Goal: Task Accomplishment & Management: Manage account settings

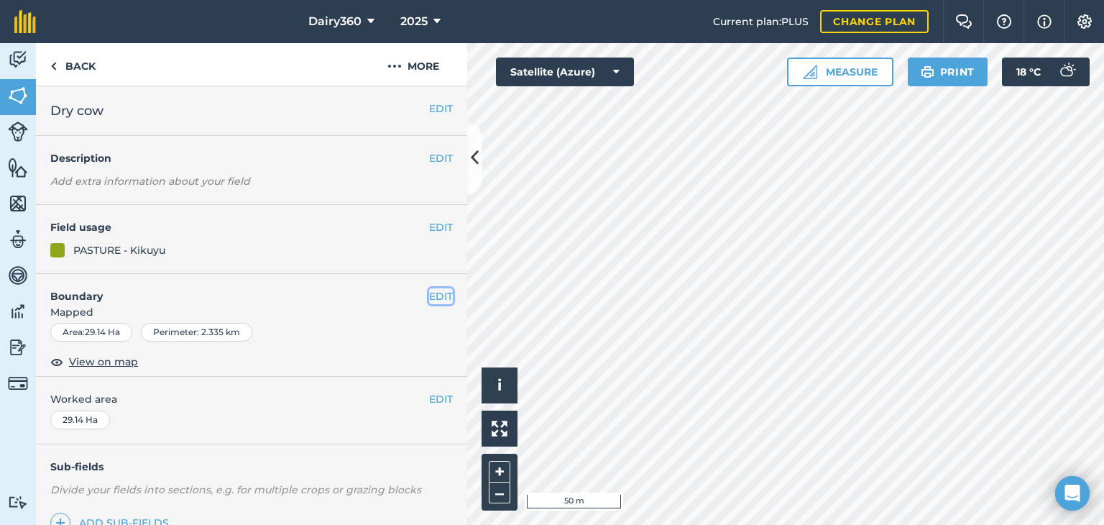
drag, startPoint x: 546, startPoint y: 146, endPoint x: 424, endPoint y: 296, distance: 193.6
click at [429, 296] on button "EDIT" at bounding box center [441, 296] width 24 height 16
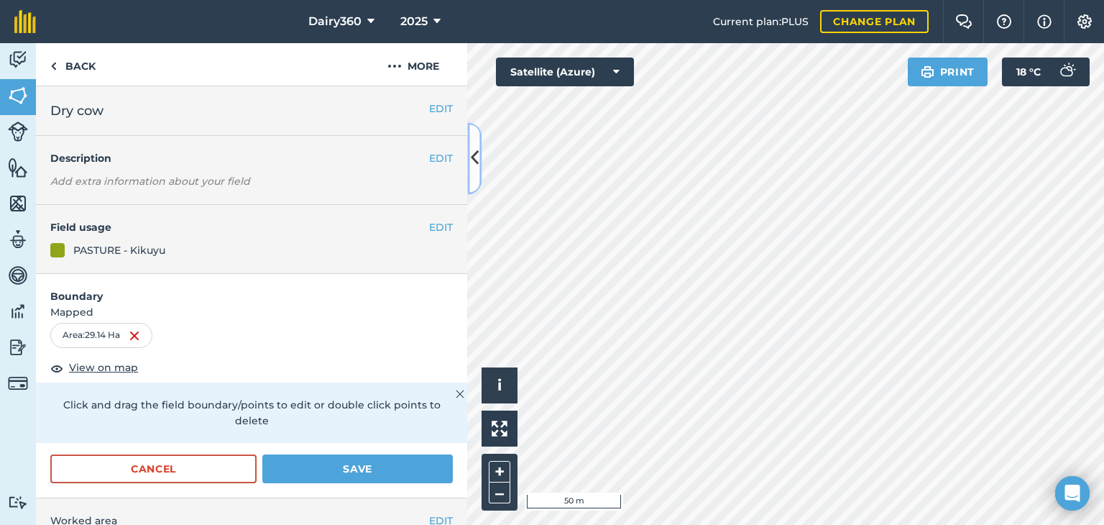
click at [477, 162] on icon at bounding box center [475, 158] width 8 height 25
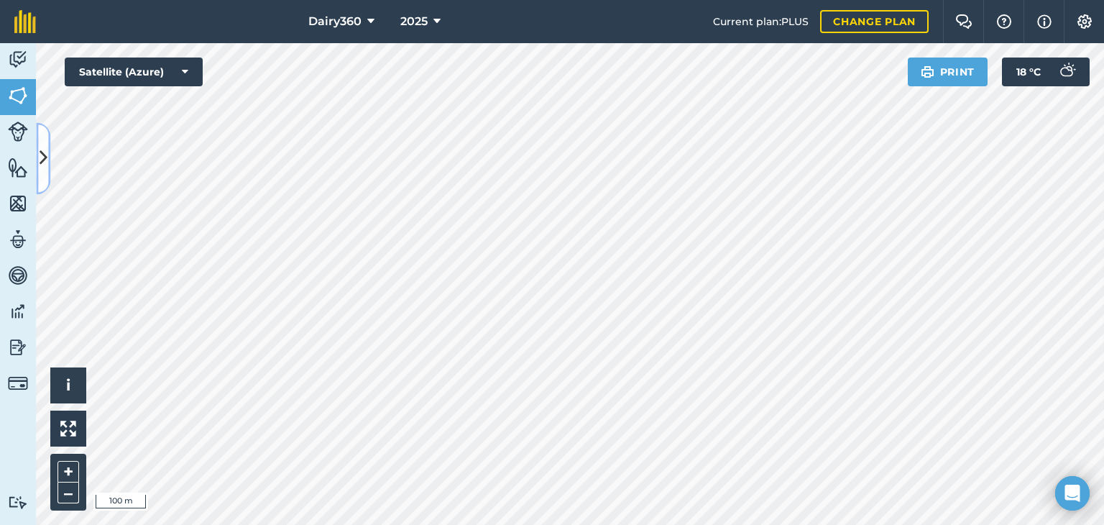
drag, startPoint x: 477, startPoint y: 162, endPoint x: 45, endPoint y: 151, distance: 431.4
click at [45, 151] on icon at bounding box center [44, 158] width 8 height 25
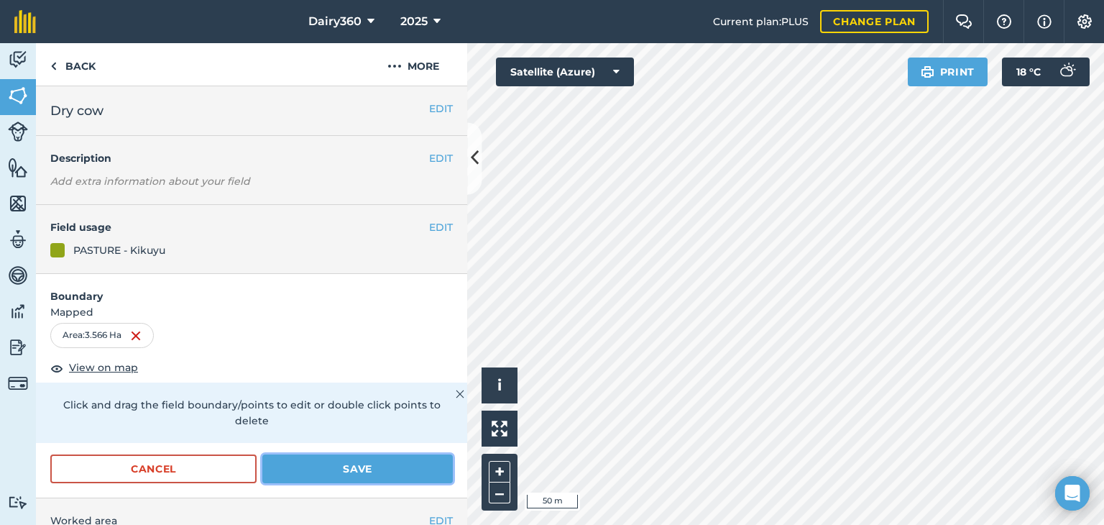
click at [404, 463] on button "Save" at bounding box center [357, 468] width 190 height 29
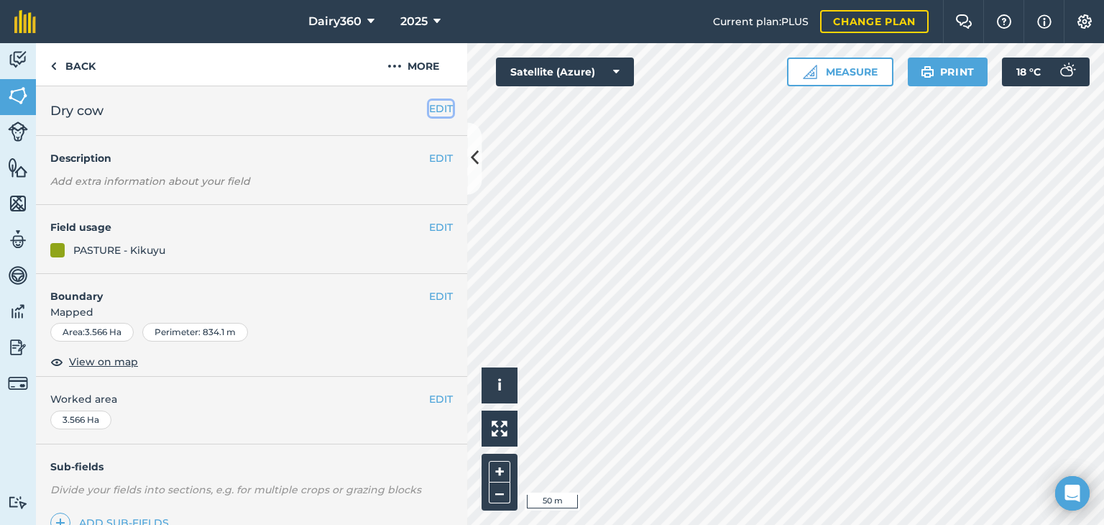
click at [429, 107] on button "EDIT" at bounding box center [441, 109] width 24 height 16
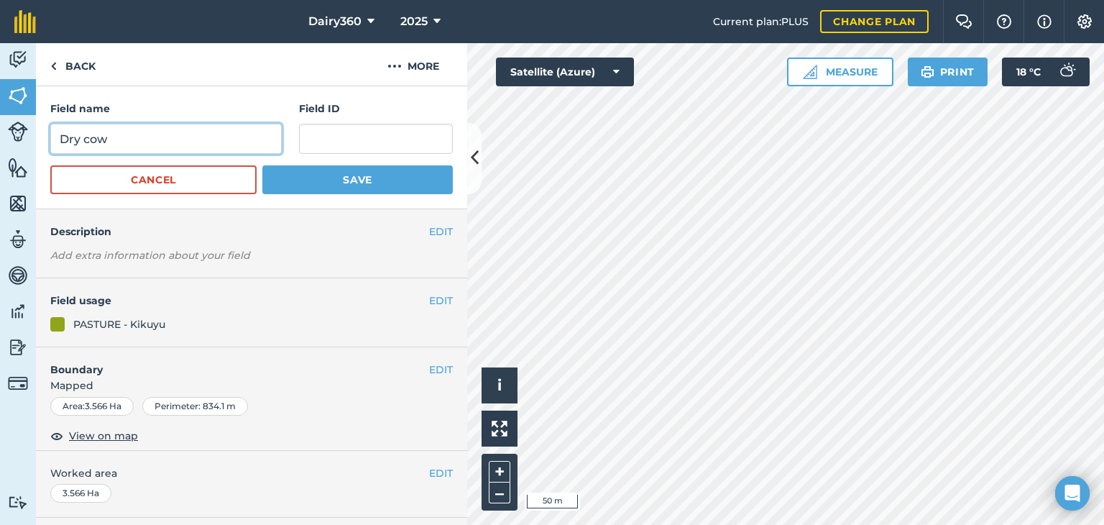
drag, startPoint x: 135, startPoint y: 142, endPoint x: 23, endPoint y: 142, distance: 112.1
click at [23, 142] on div "Activity Fields Livestock Features Maps Team Vehicles Data Reporting Billing Tu…" at bounding box center [552, 284] width 1104 height 482
click at [137, 142] on input "Dry cow" at bounding box center [165, 139] width 231 height 30
click at [146, 140] on input "Dry cow" at bounding box center [165, 139] width 231 height 30
type input "Dry cow 1"
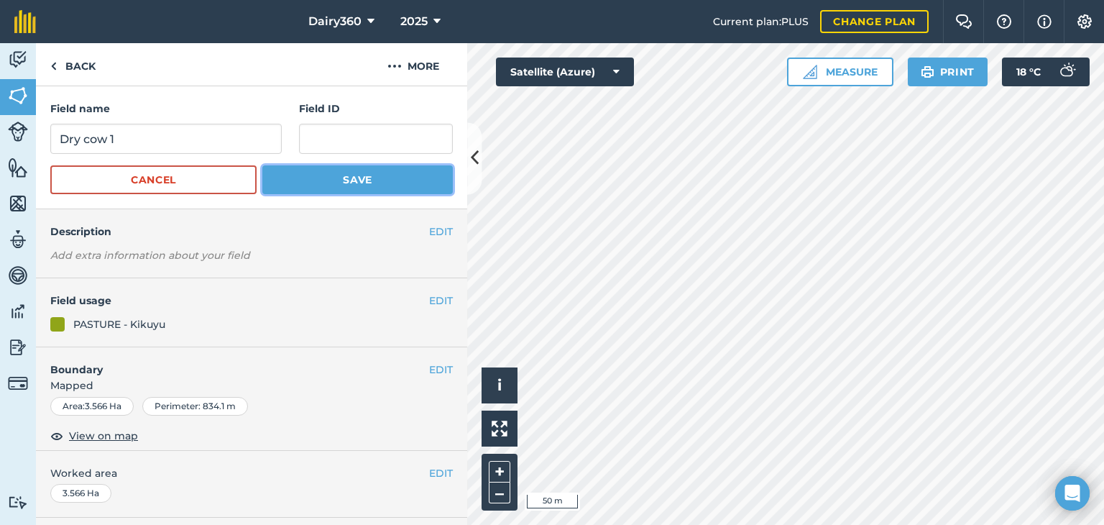
click at [331, 172] on button "Save" at bounding box center [357, 179] width 190 height 29
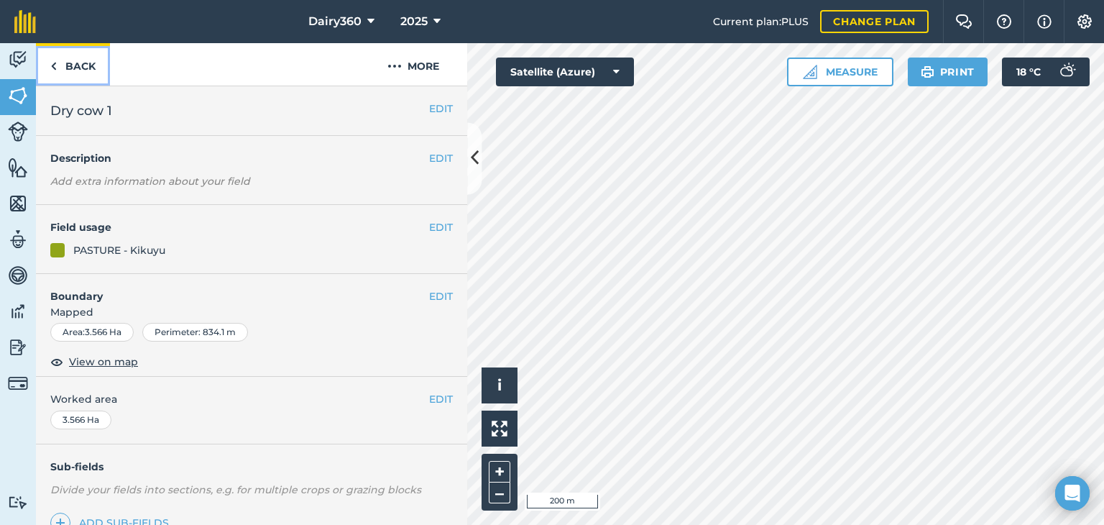
click at [54, 64] on img at bounding box center [53, 65] width 6 height 17
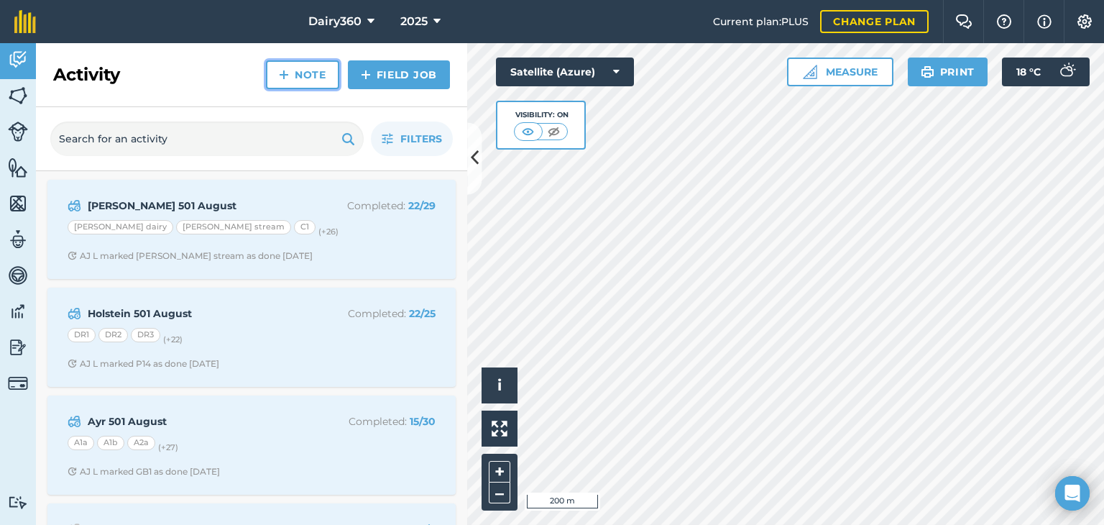
click at [305, 74] on link "Note" at bounding box center [302, 74] width 73 height 29
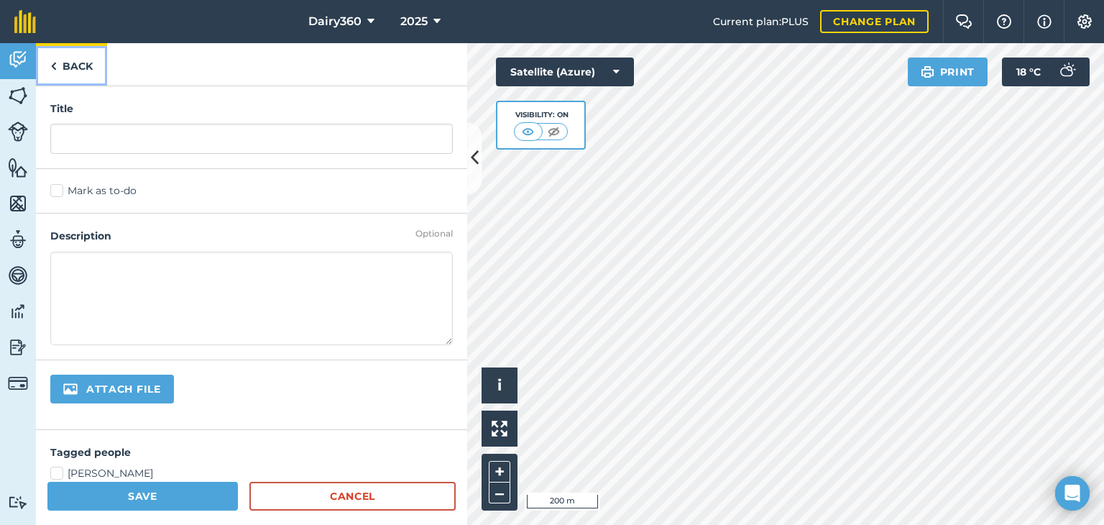
click at [50, 65] on img at bounding box center [53, 65] width 6 height 17
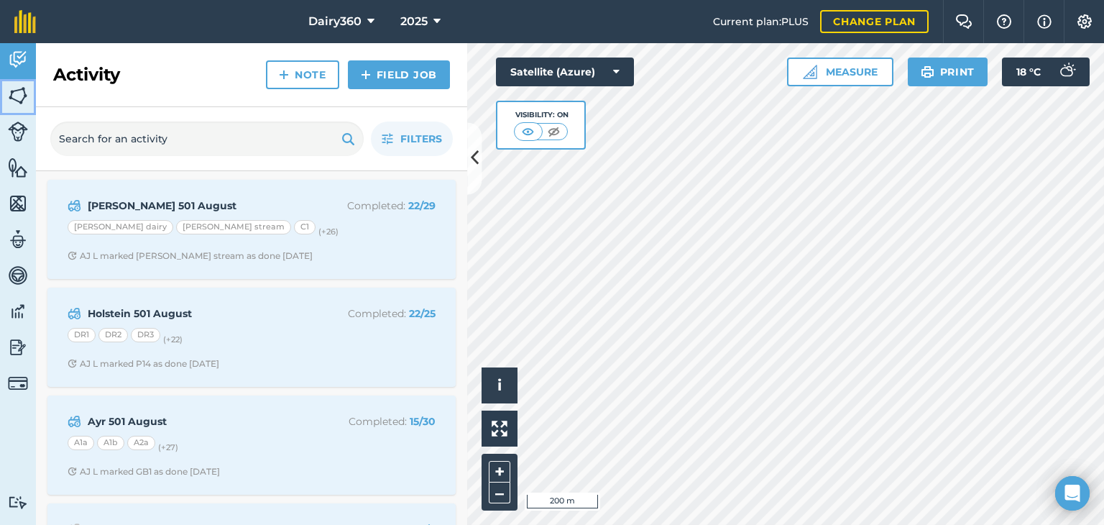
drag, startPoint x: 1, startPoint y: 86, endPoint x: 14, endPoint y: 88, distance: 13.3
click at [2, 86] on link "Fields" at bounding box center [18, 97] width 36 height 36
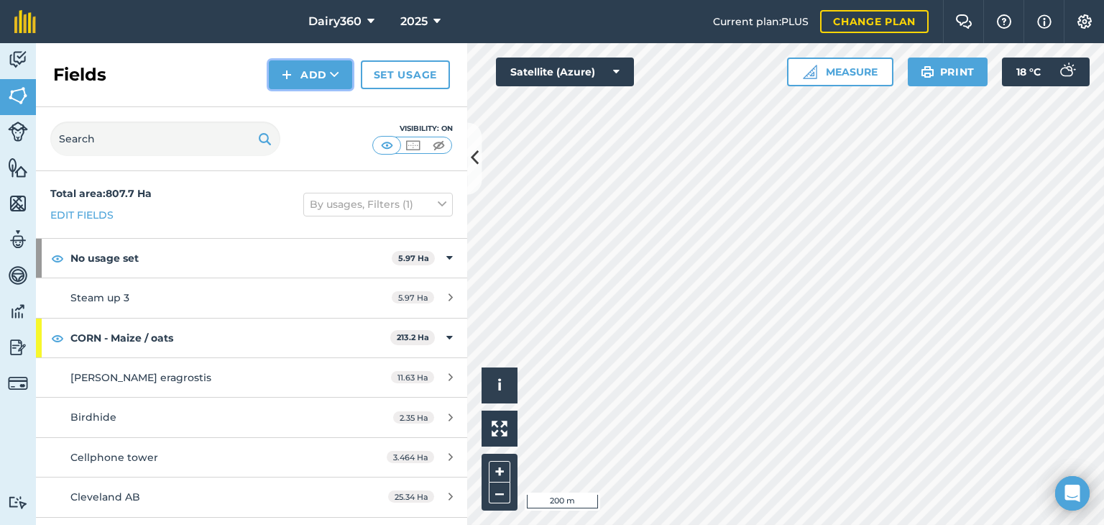
click at [331, 81] on icon at bounding box center [334, 75] width 9 height 14
click at [313, 109] on link "Draw" at bounding box center [310, 107] width 79 height 32
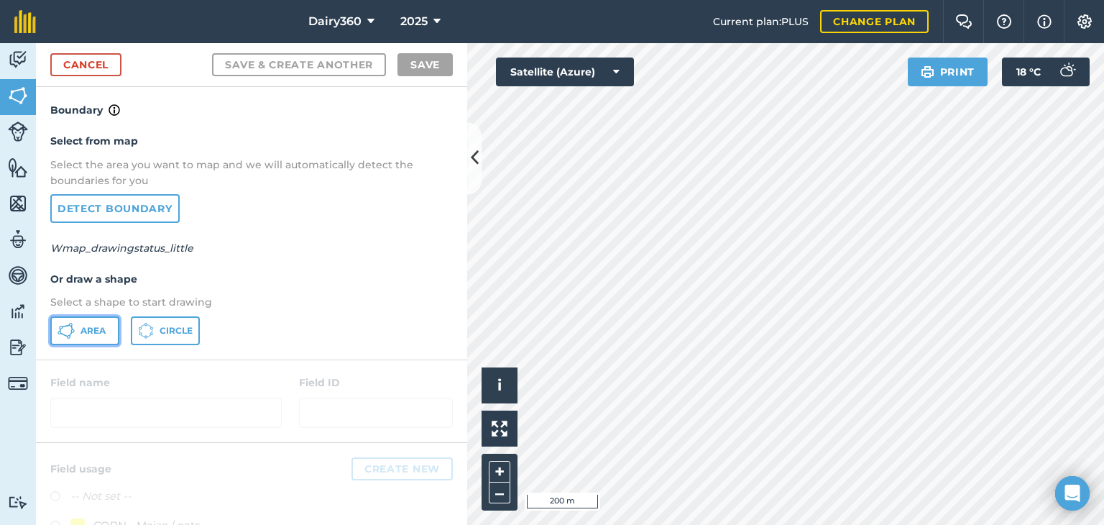
click at [86, 335] on button "Area" at bounding box center [84, 330] width 69 height 29
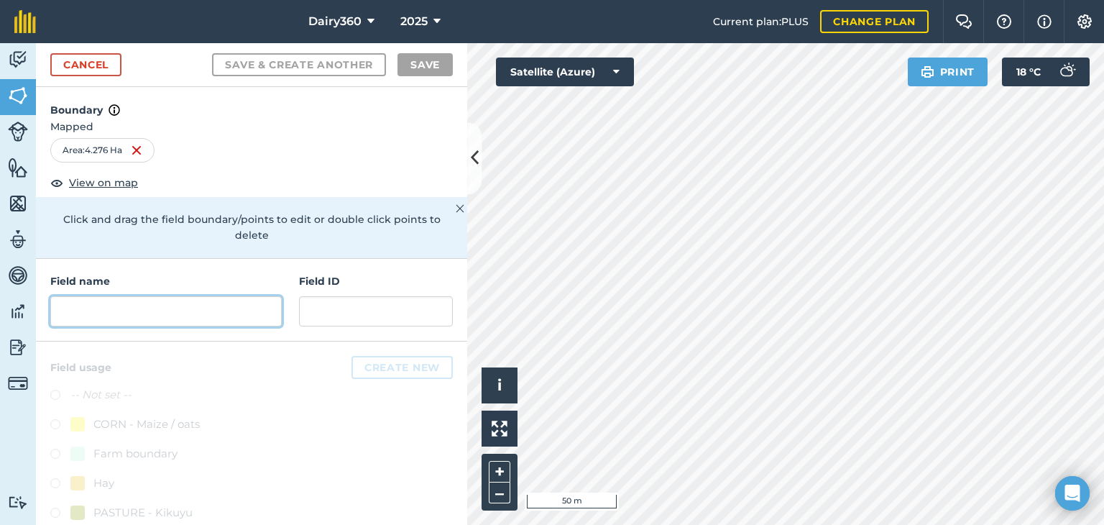
click at [167, 322] on input "text" at bounding box center [165, 311] width 231 height 30
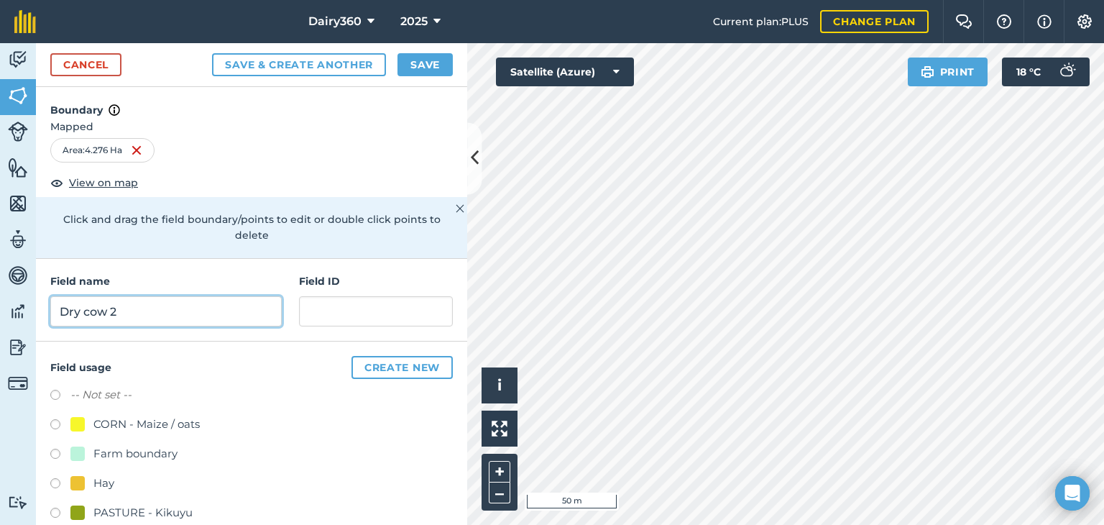
type input "Dry cow 2"
click at [52, 509] on label at bounding box center [60, 514] width 20 height 14
radio input "true"
drag, startPoint x: 413, startPoint y: 62, endPoint x: 461, endPoint y: 96, distance: 59.2
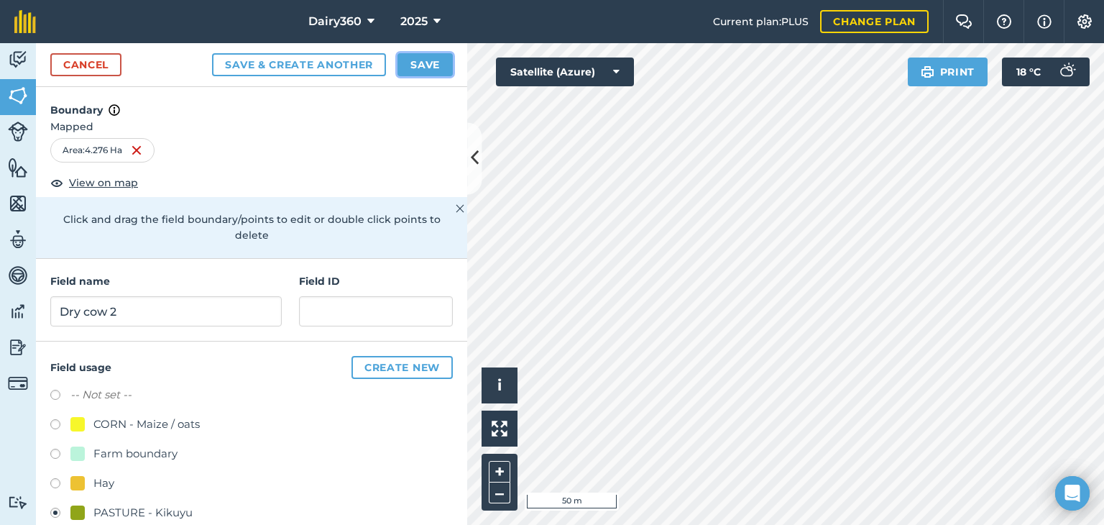
click at [414, 62] on button "Save" at bounding box center [424, 64] width 55 height 23
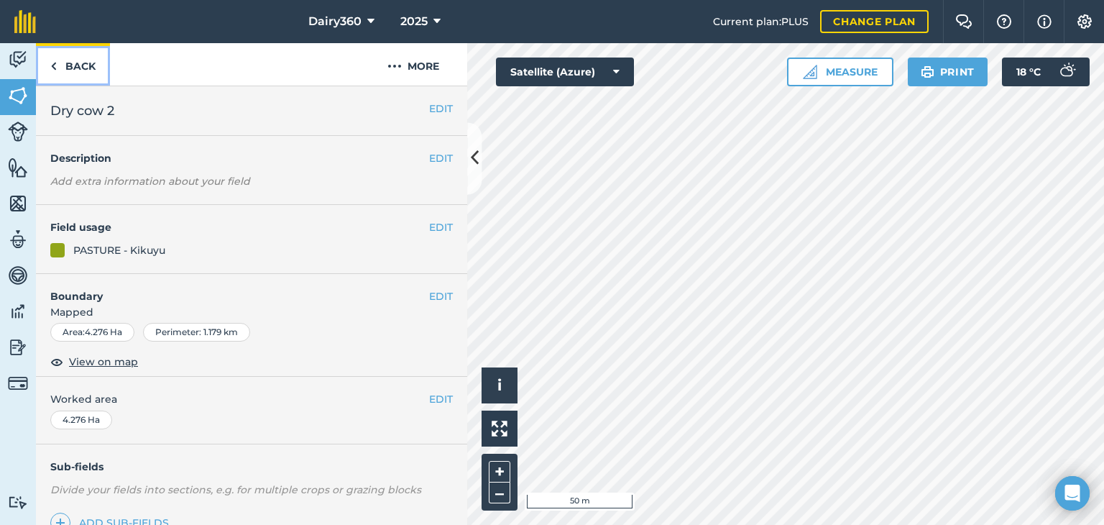
click at [57, 65] on link "Back" at bounding box center [73, 64] width 74 height 42
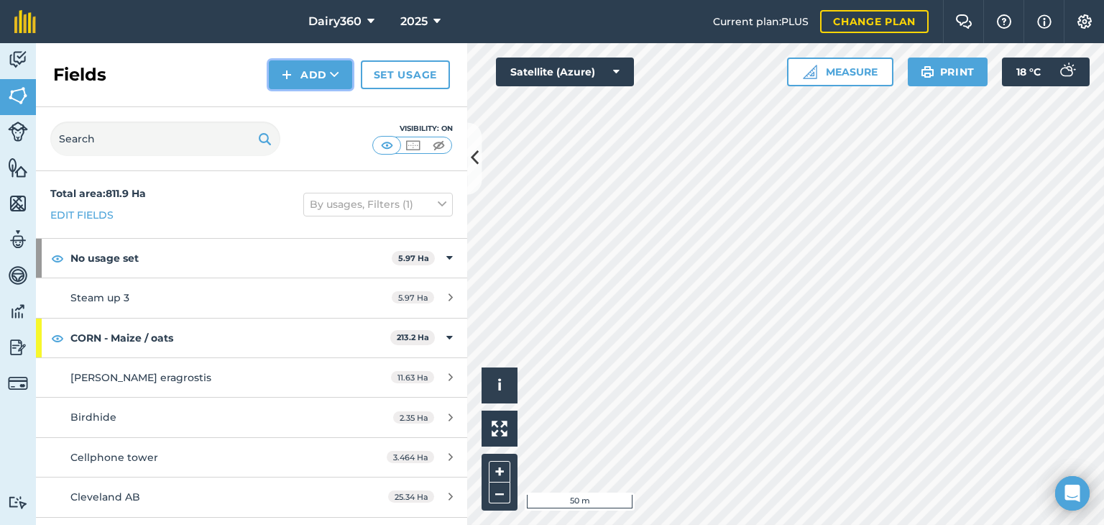
click at [308, 78] on button "Add" at bounding box center [310, 74] width 83 height 29
click at [315, 113] on link "Draw" at bounding box center [310, 107] width 79 height 32
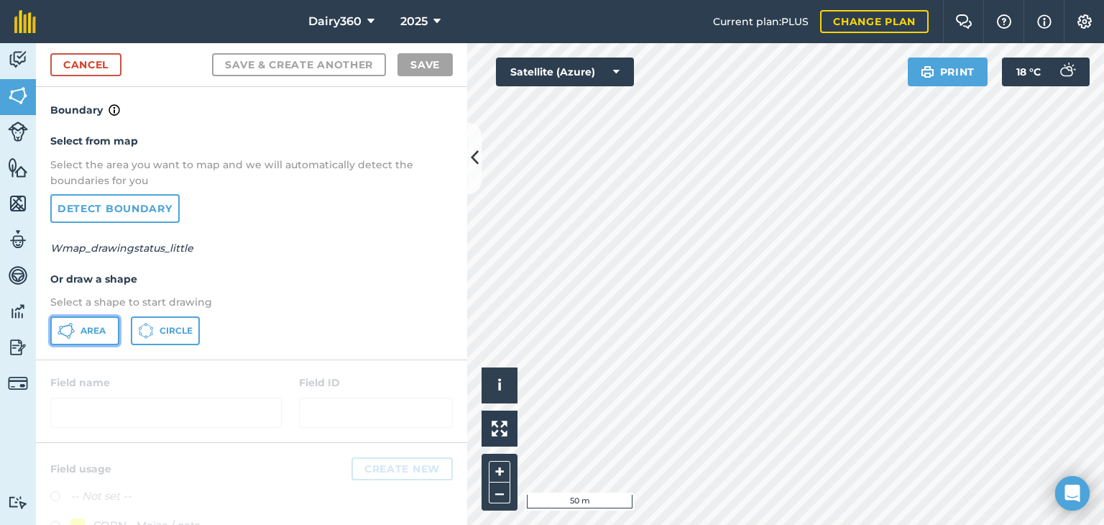
click at [84, 328] on span "Area" at bounding box center [92, 330] width 25 height 11
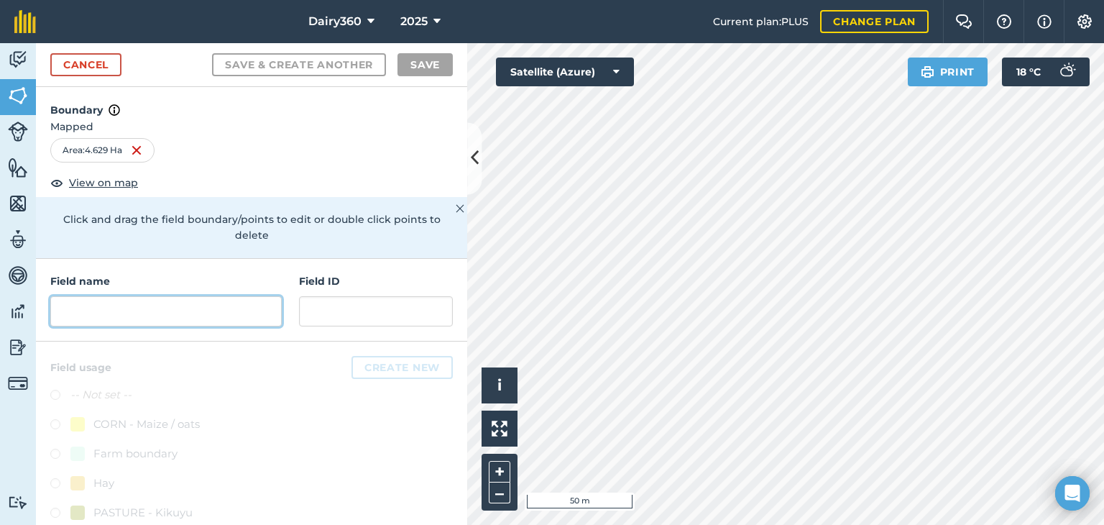
click at [149, 304] on input "text" at bounding box center [165, 311] width 231 height 30
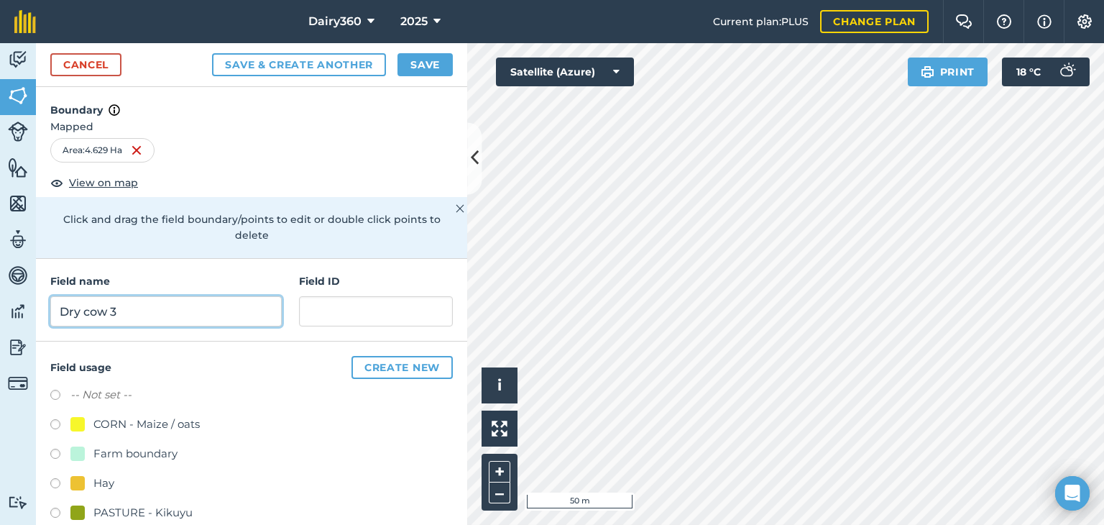
type input "Dry cow 3"
click at [53, 512] on label at bounding box center [60, 514] width 20 height 14
radio input "true"
drag, startPoint x: 438, startPoint y: 61, endPoint x: 451, endPoint y: 61, distance: 13.7
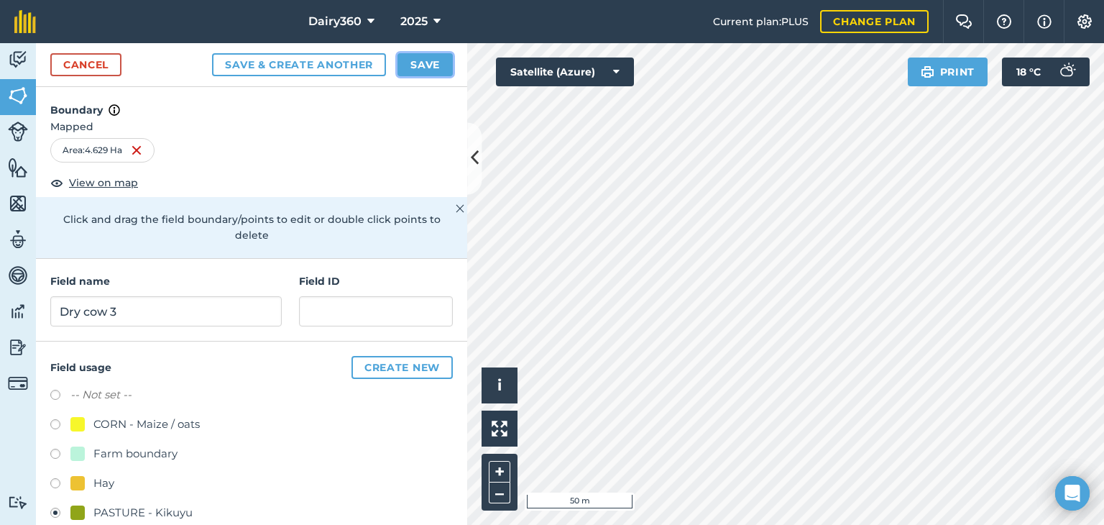
click at [438, 61] on button "Save" at bounding box center [424, 64] width 55 height 23
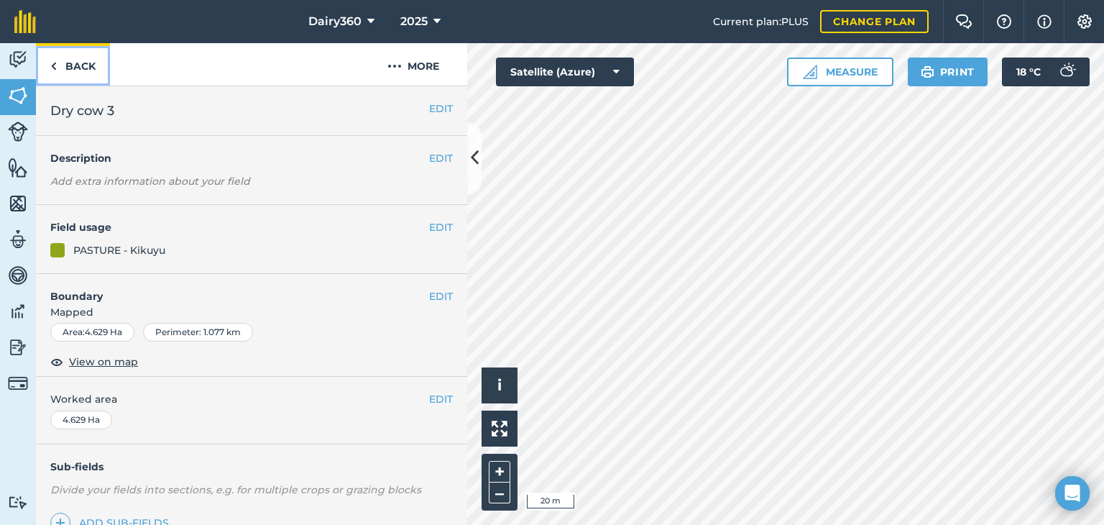
click at [52, 64] on img at bounding box center [53, 65] width 6 height 17
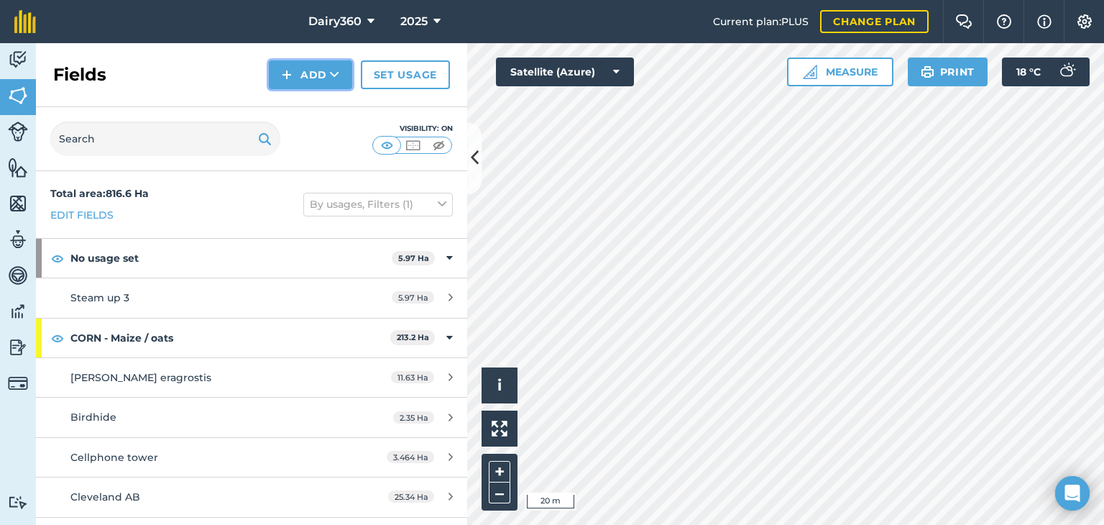
click at [310, 76] on button "Add" at bounding box center [310, 74] width 83 height 29
click at [303, 107] on link "Draw" at bounding box center [310, 107] width 79 height 32
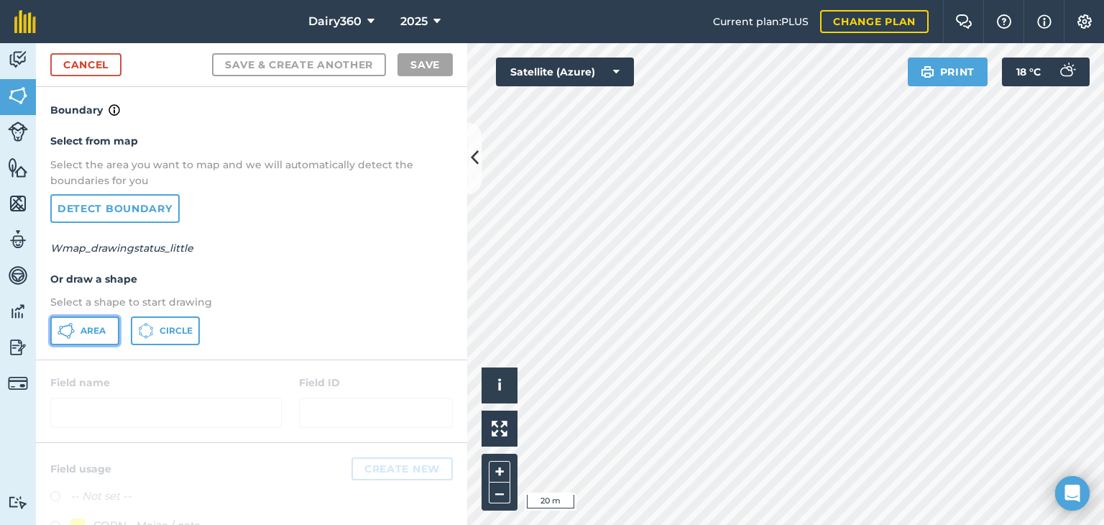
click at [95, 332] on span "Area" at bounding box center [92, 330] width 25 height 11
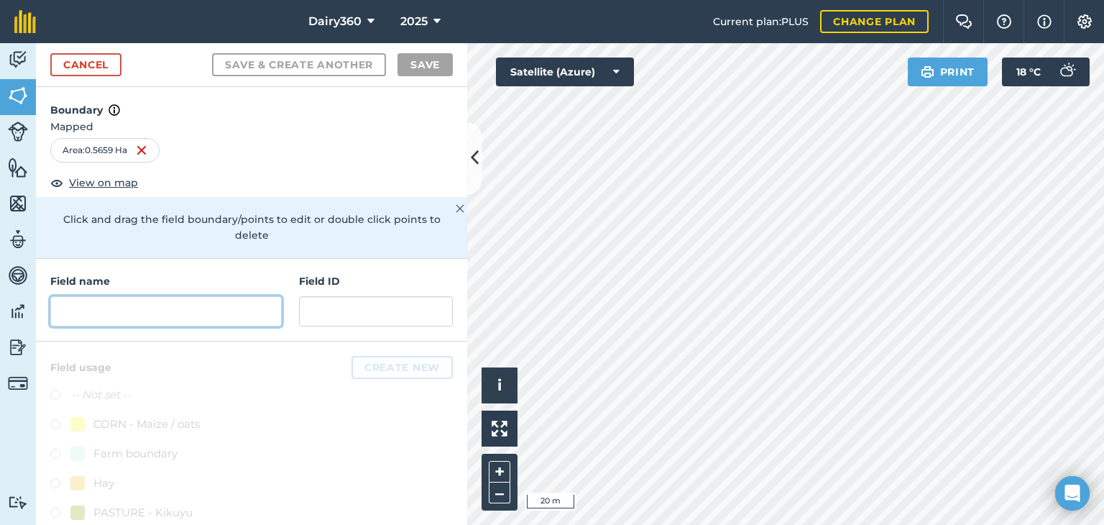
click at [161, 317] on input "text" at bounding box center [165, 311] width 231 height 30
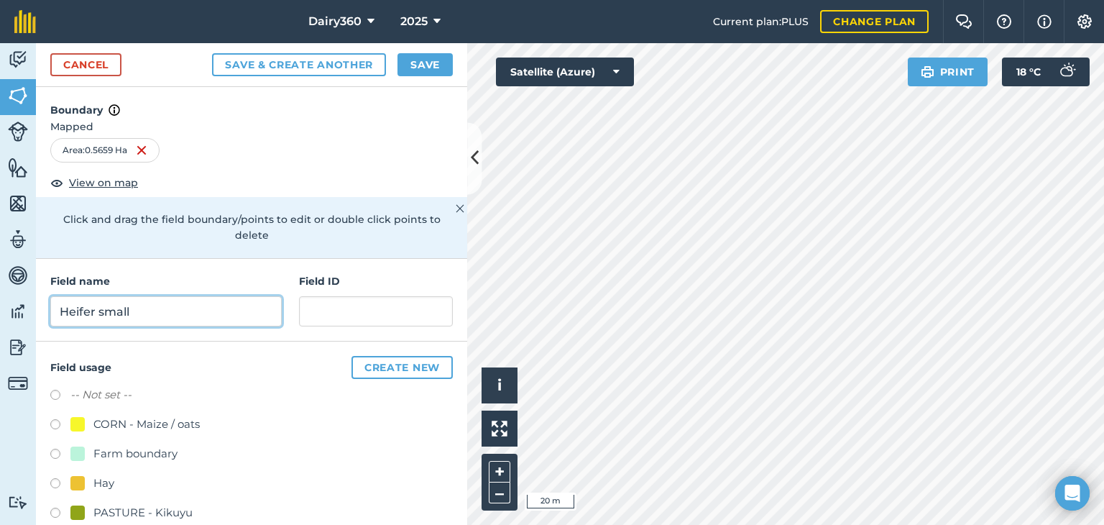
type input "Heifer small"
click at [60, 512] on label at bounding box center [60, 514] width 20 height 14
radio input "true"
click at [428, 60] on button "Save" at bounding box center [424, 64] width 55 height 23
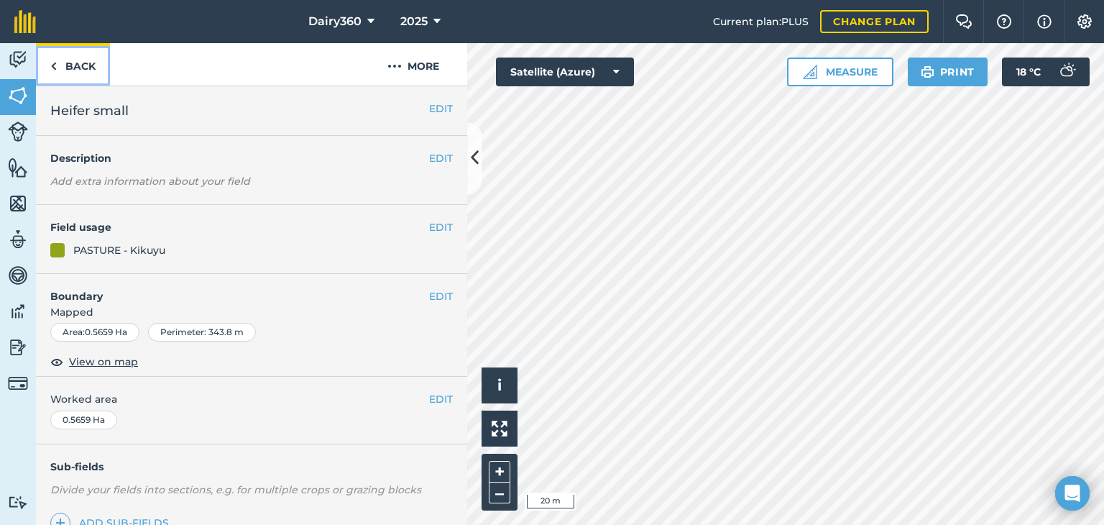
click at [52, 63] on img at bounding box center [53, 65] width 6 height 17
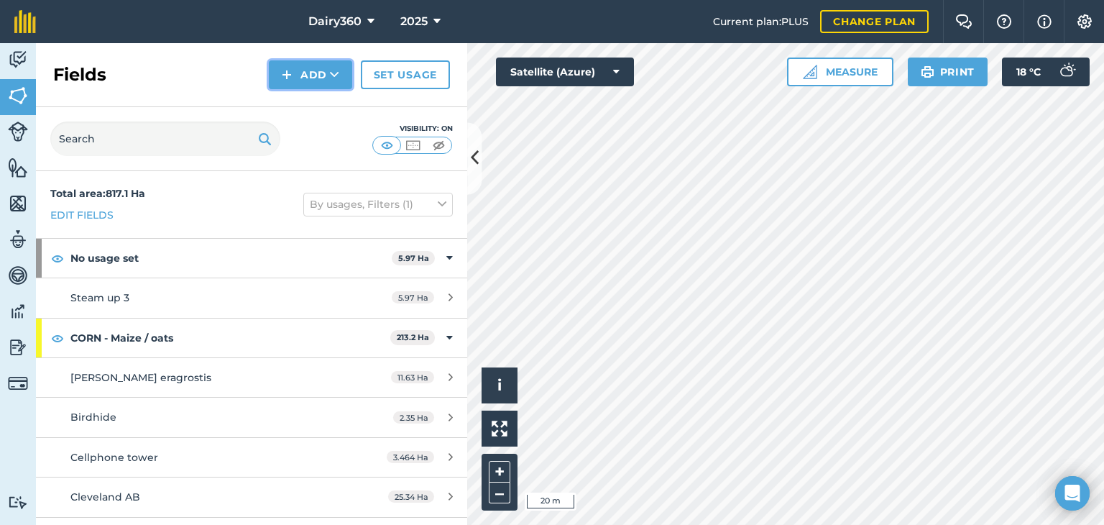
click at [280, 68] on button "Add" at bounding box center [310, 74] width 83 height 29
click at [297, 111] on link "Draw" at bounding box center [310, 107] width 79 height 32
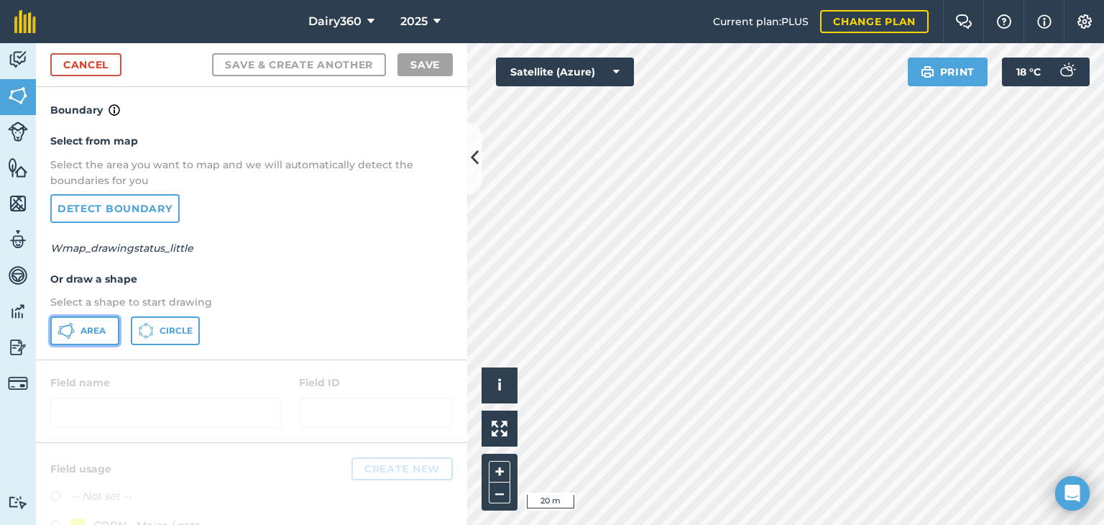
drag, startPoint x: 98, startPoint y: 329, endPoint x: 129, endPoint y: 330, distance: 31.6
click at [98, 330] on span "Area" at bounding box center [92, 330] width 25 height 11
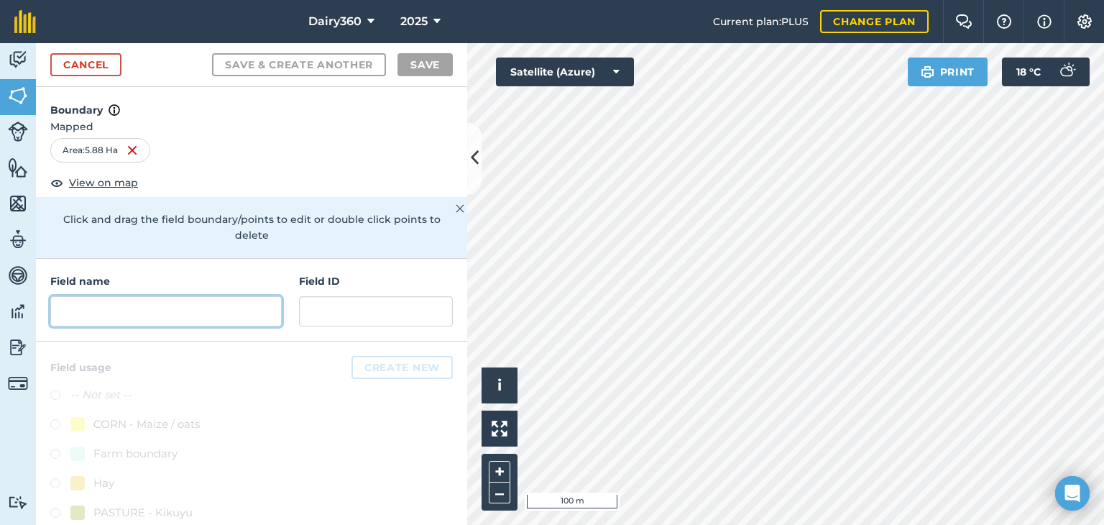
click at [127, 310] on input "text" at bounding box center [165, 311] width 231 height 30
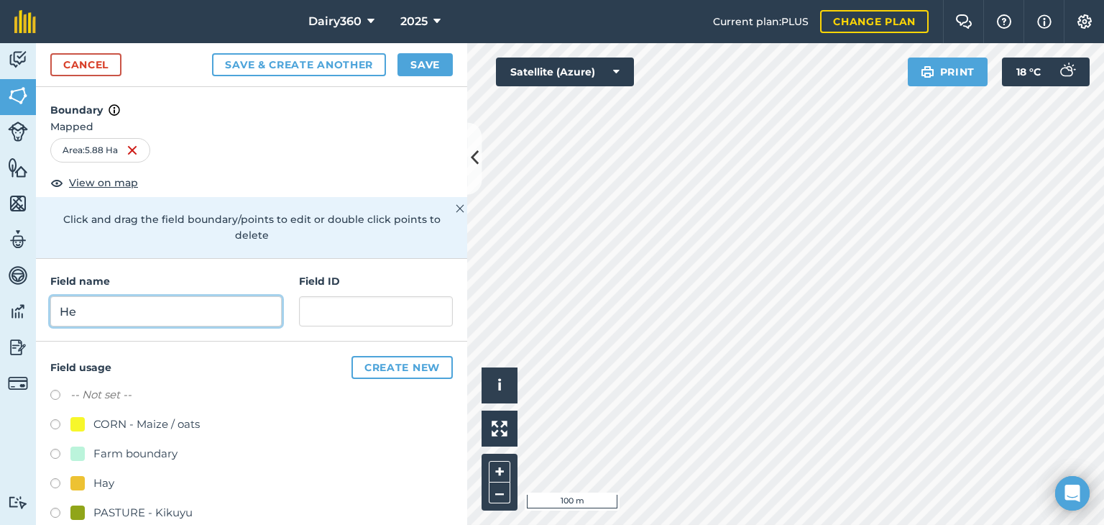
type input "H"
type input "Dry cow 4"
click at [55, 511] on label at bounding box center [60, 514] width 20 height 14
radio input "true"
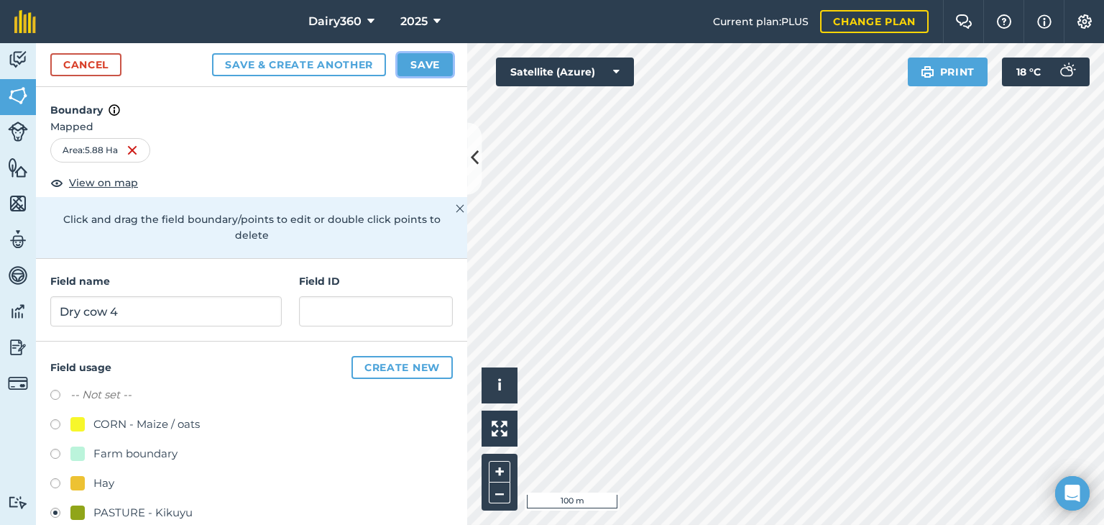
drag, startPoint x: 437, startPoint y: 61, endPoint x: 463, endPoint y: 35, distance: 36.6
click at [437, 61] on button "Save" at bounding box center [424, 64] width 55 height 23
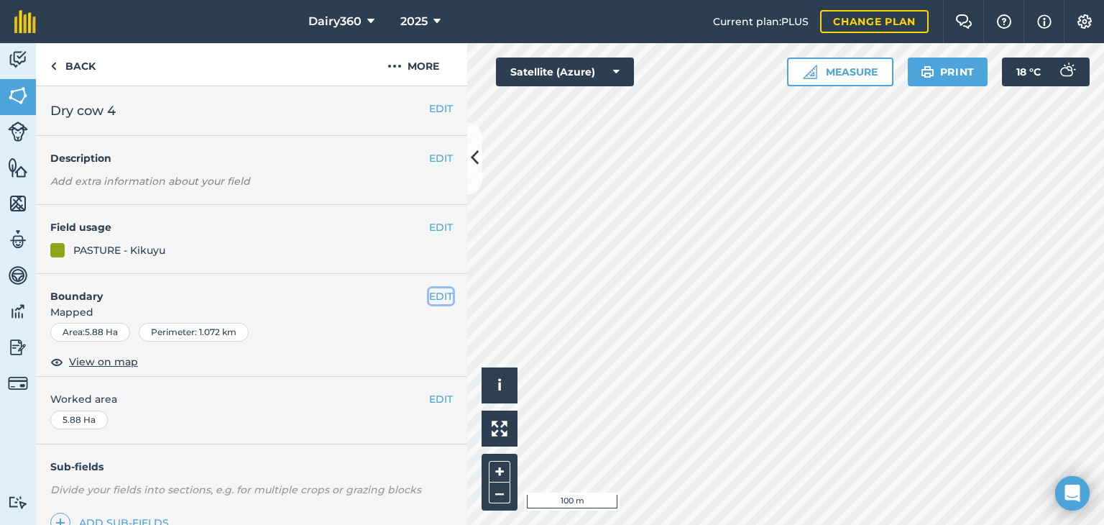
click at [431, 297] on button "EDIT" at bounding box center [441, 296] width 24 height 16
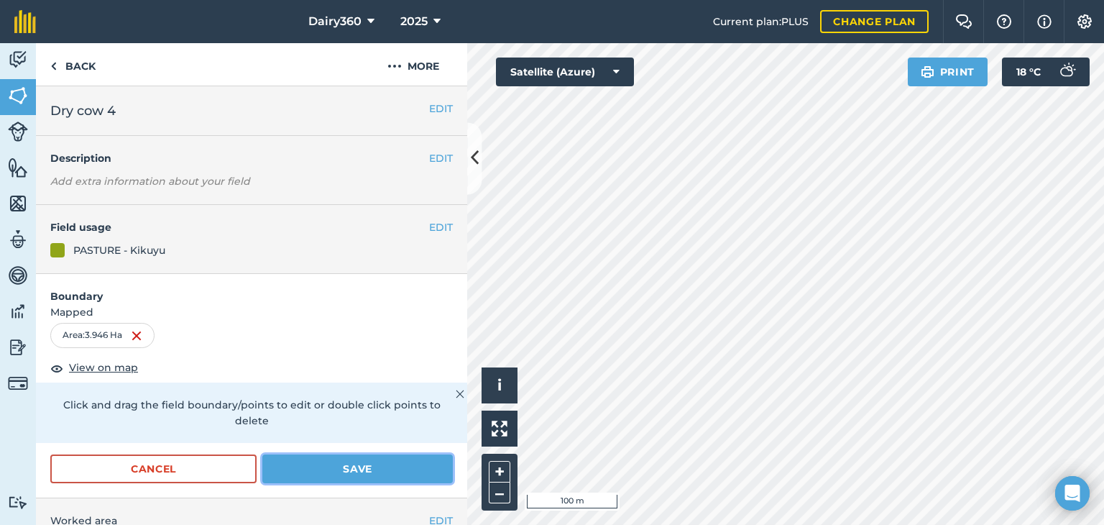
click at [313, 466] on button "Save" at bounding box center [357, 468] width 190 height 29
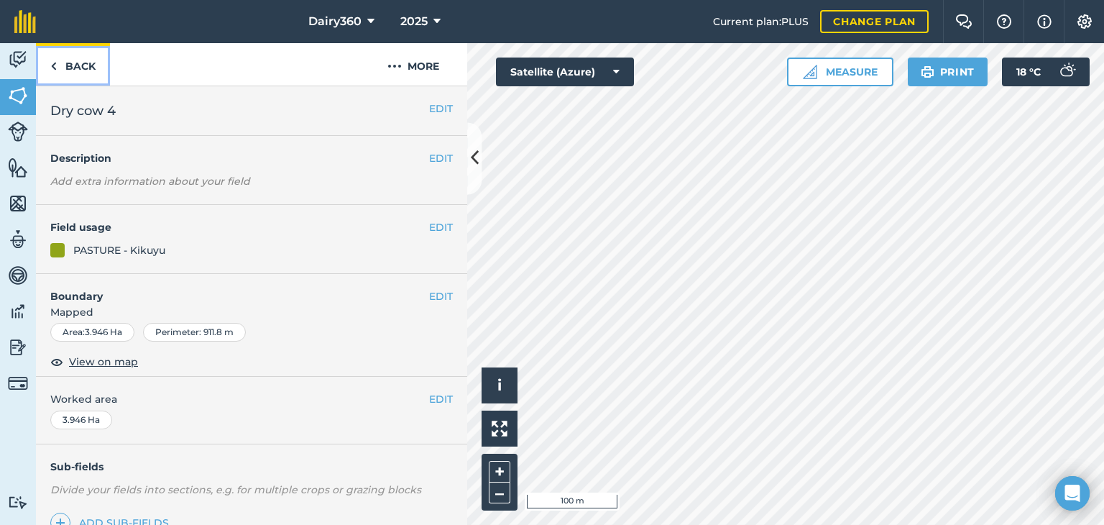
click at [58, 70] on link "Back" at bounding box center [73, 64] width 74 height 42
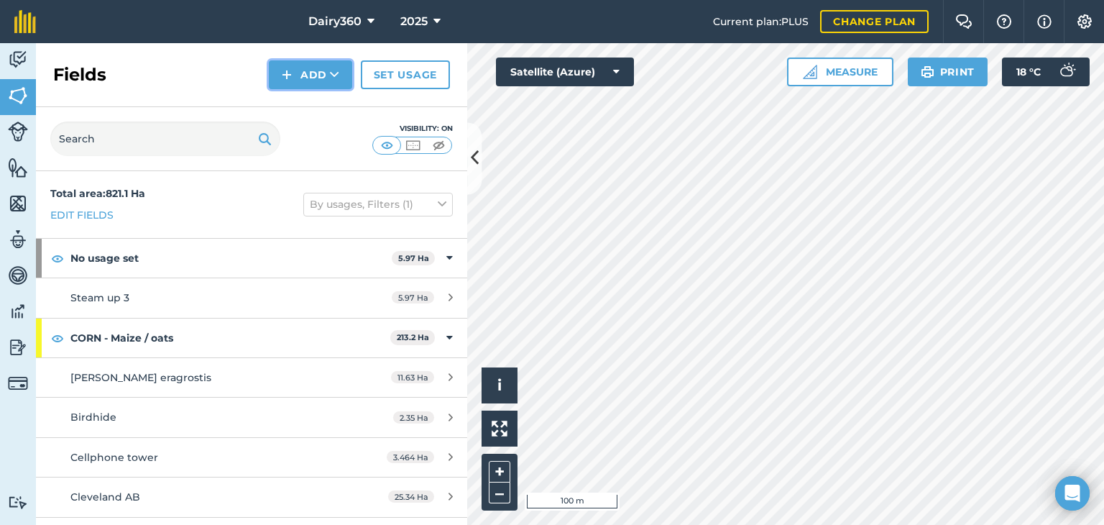
click at [305, 69] on button "Add" at bounding box center [310, 74] width 83 height 29
click at [296, 112] on link "Draw" at bounding box center [310, 107] width 79 height 32
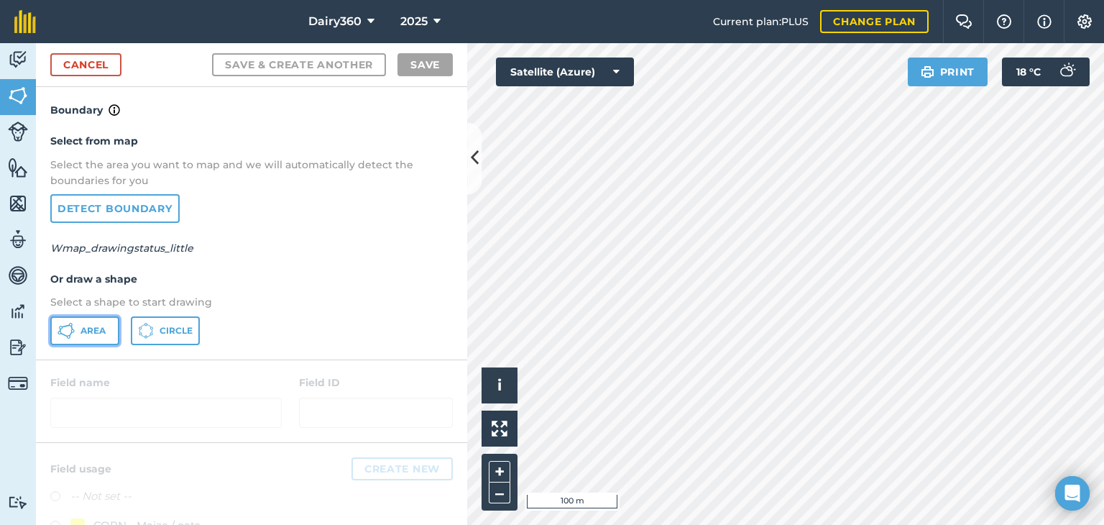
click at [69, 336] on icon at bounding box center [69, 337] width 4 height 4
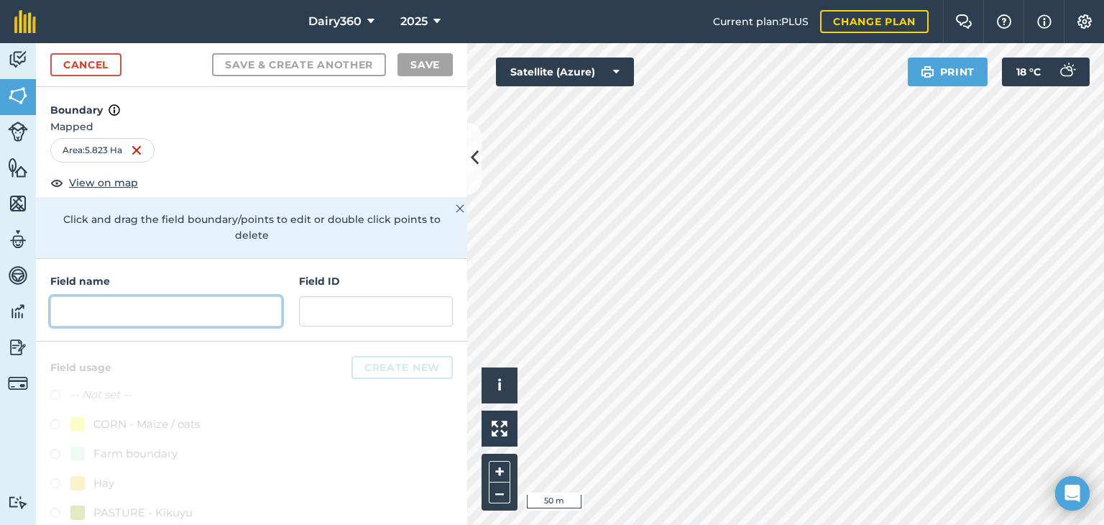
click at [81, 315] on input "text" at bounding box center [165, 311] width 231 height 30
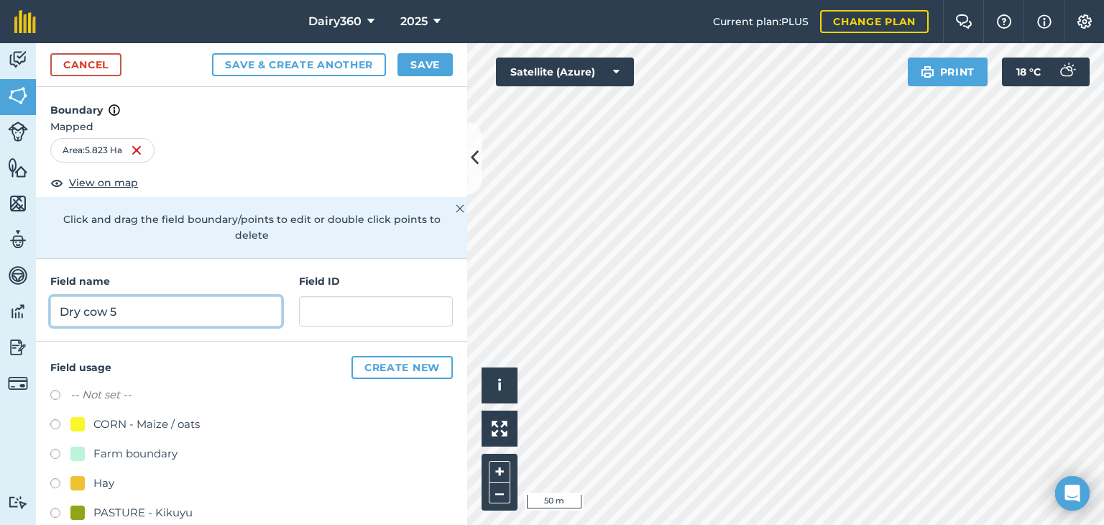
type input "Dry cow 5"
click at [53, 507] on label at bounding box center [60, 514] width 20 height 14
radio input "true"
click at [433, 65] on button "Save" at bounding box center [424, 64] width 55 height 23
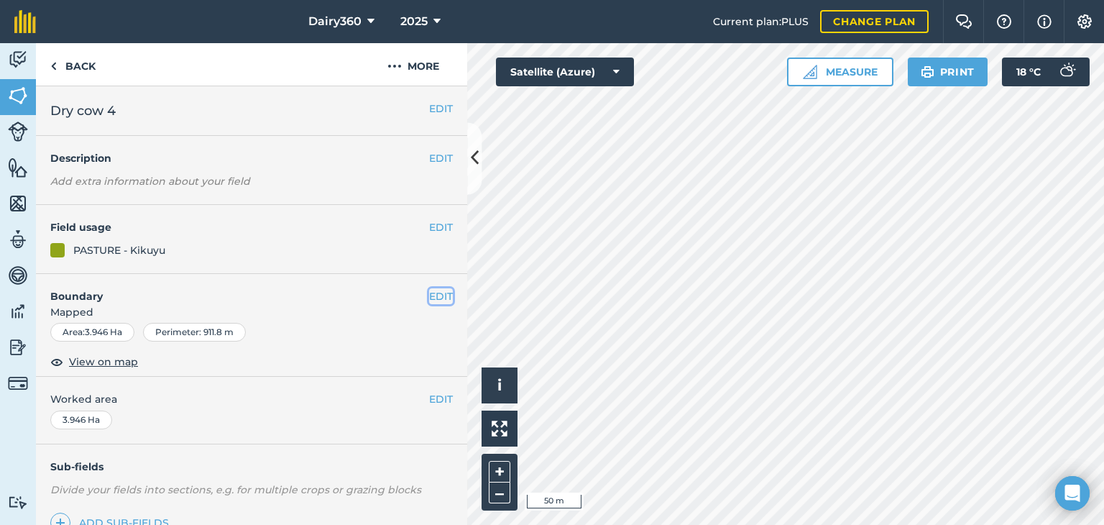
click at [431, 297] on button "EDIT" at bounding box center [441, 296] width 24 height 16
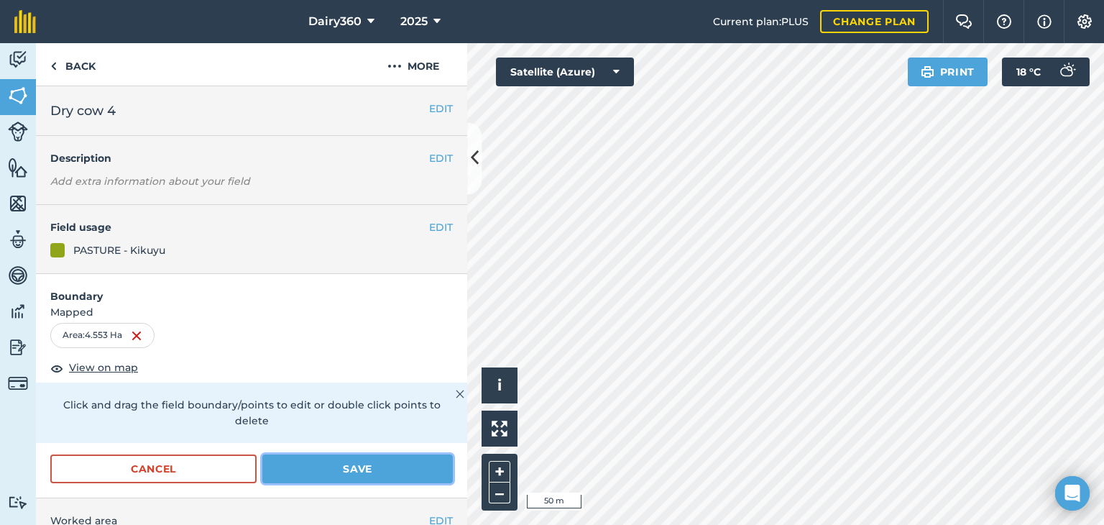
click at [302, 470] on button "Save" at bounding box center [357, 468] width 190 height 29
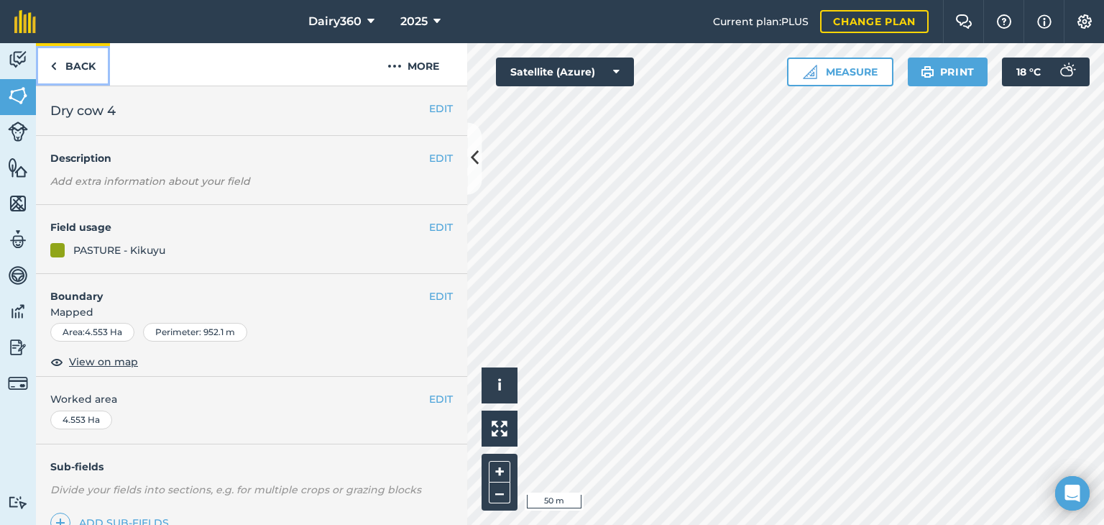
click at [55, 67] on img at bounding box center [53, 65] width 6 height 17
click at [55, 64] on img at bounding box center [53, 65] width 6 height 17
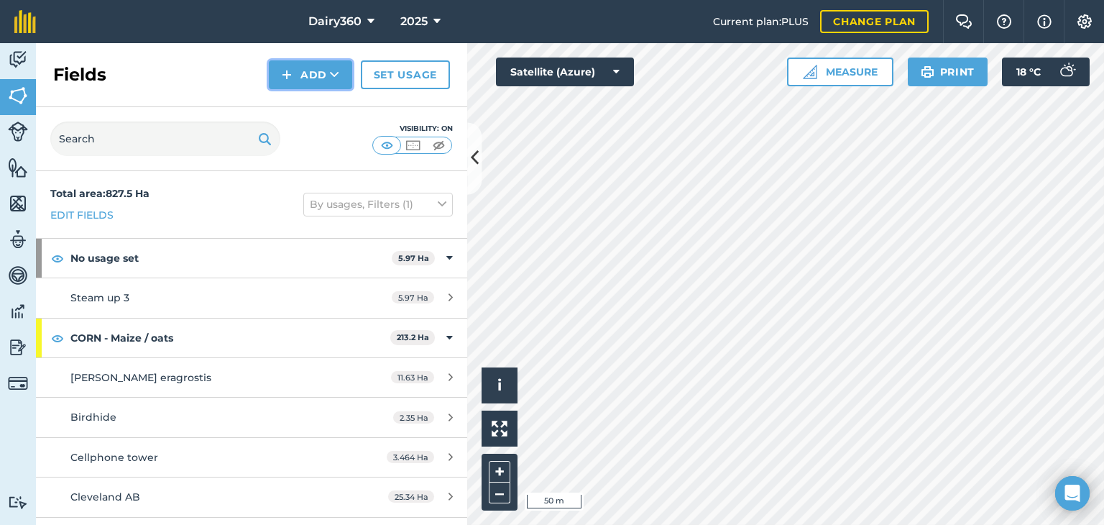
click at [298, 65] on button "Add" at bounding box center [310, 74] width 83 height 29
click at [298, 113] on link "Draw" at bounding box center [310, 107] width 79 height 32
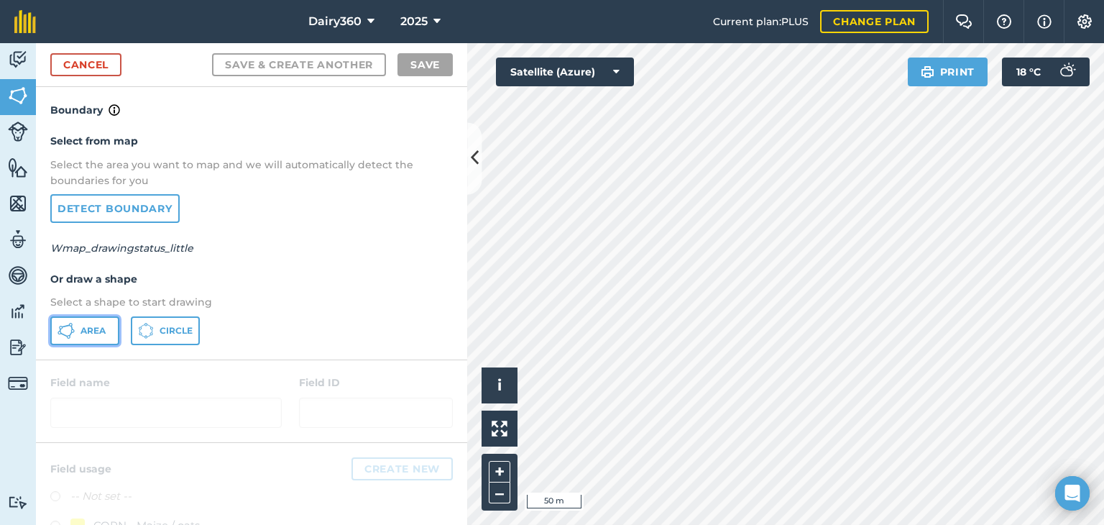
click at [92, 333] on span "Area" at bounding box center [92, 330] width 25 height 11
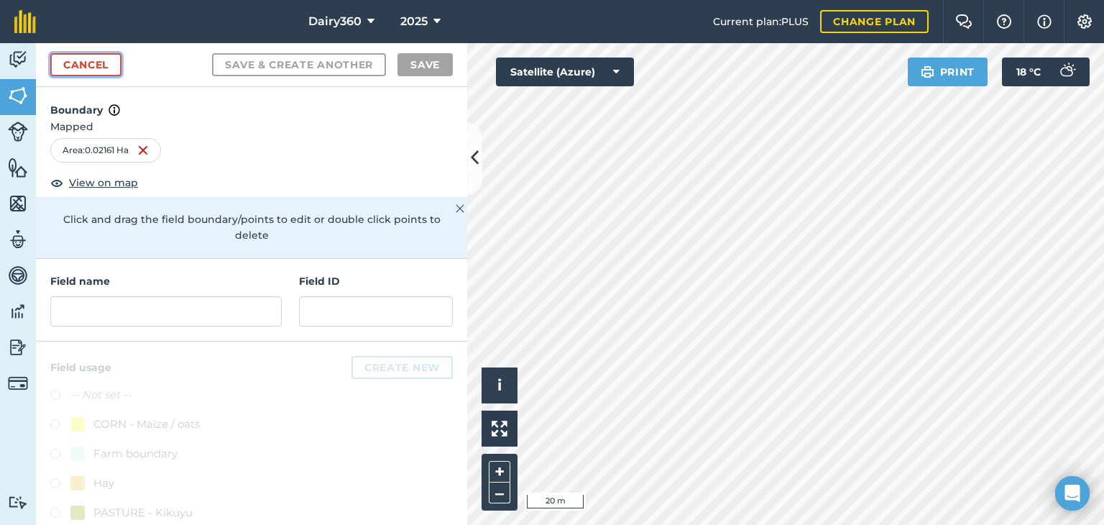
click at [96, 63] on link "Cancel" at bounding box center [85, 64] width 71 height 23
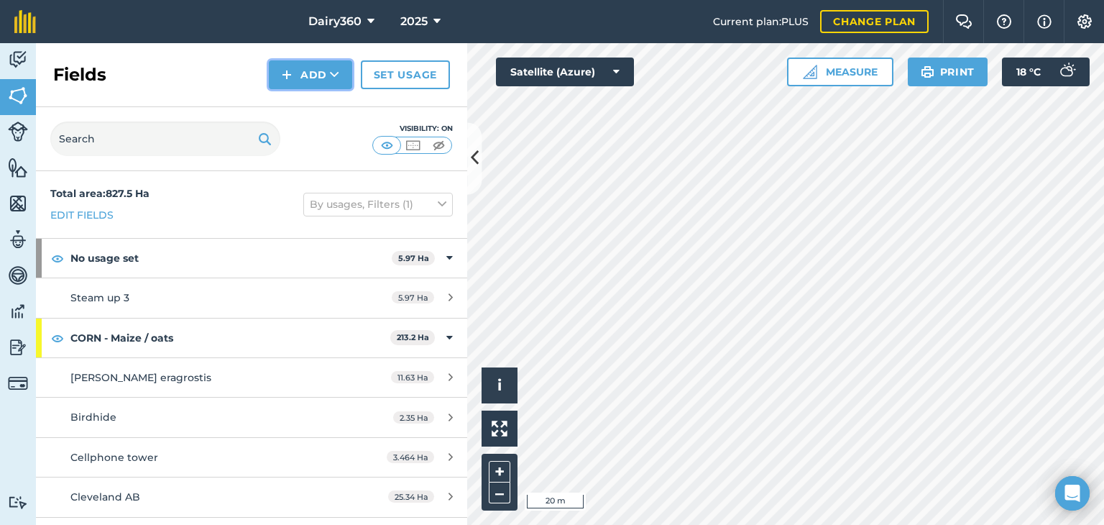
click at [290, 73] on img at bounding box center [287, 74] width 10 height 17
click at [290, 111] on link "Draw" at bounding box center [310, 107] width 79 height 32
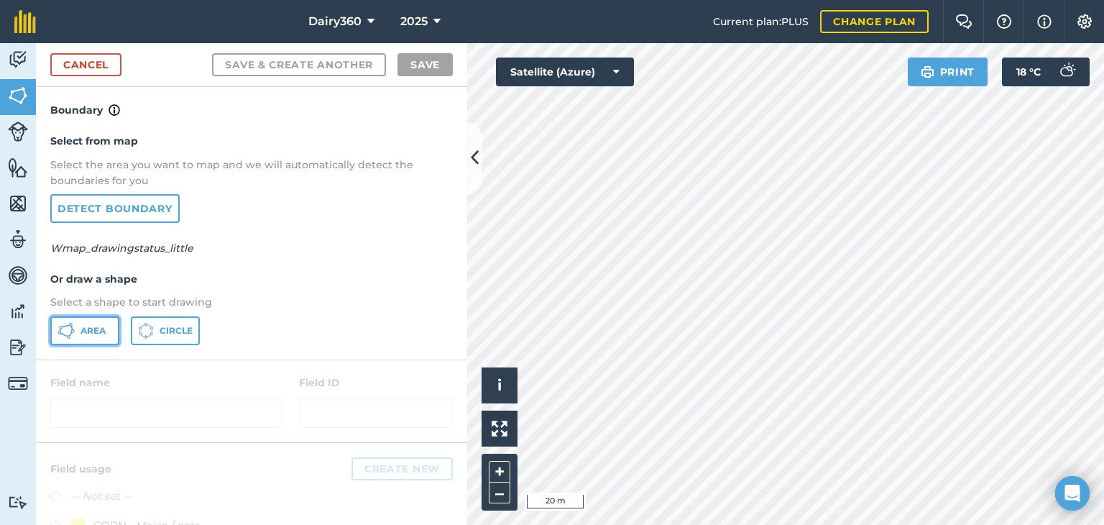
click at [100, 337] on button "Area" at bounding box center [84, 330] width 69 height 29
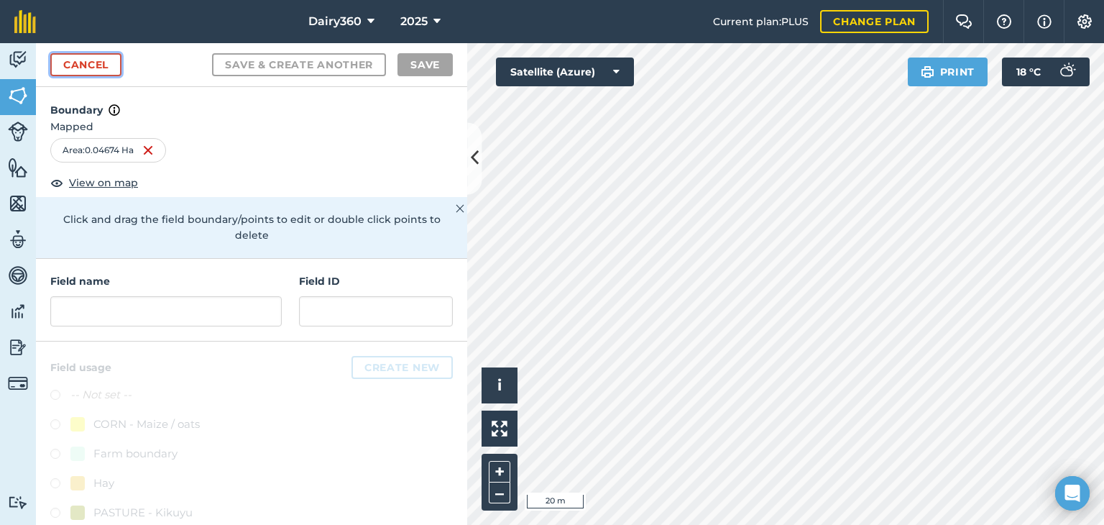
click at [99, 70] on link "Cancel" at bounding box center [85, 64] width 71 height 23
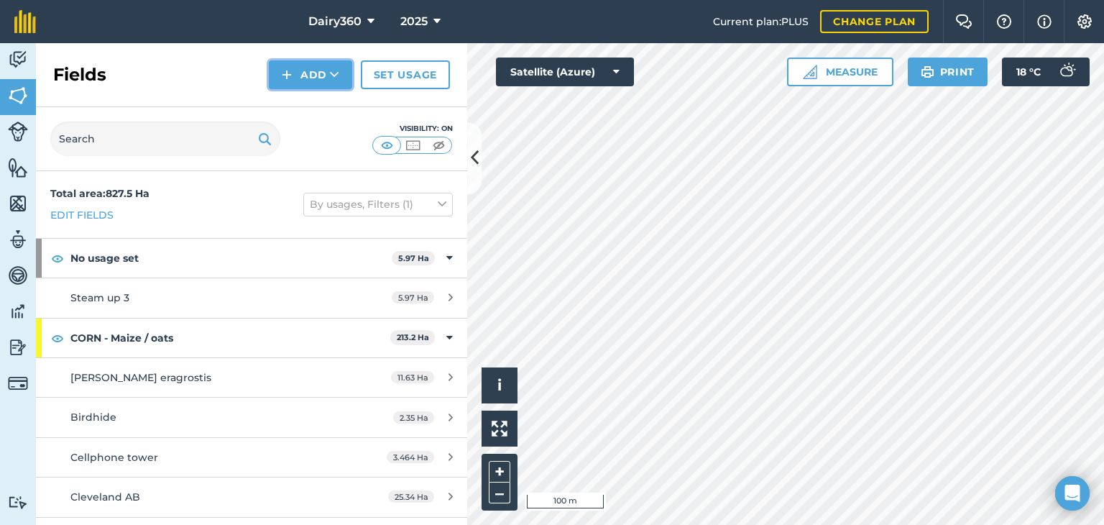
click at [290, 73] on img at bounding box center [287, 74] width 10 height 17
click at [298, 109] on link "Draw" at bounding box center [310, 107] width 79 height 32
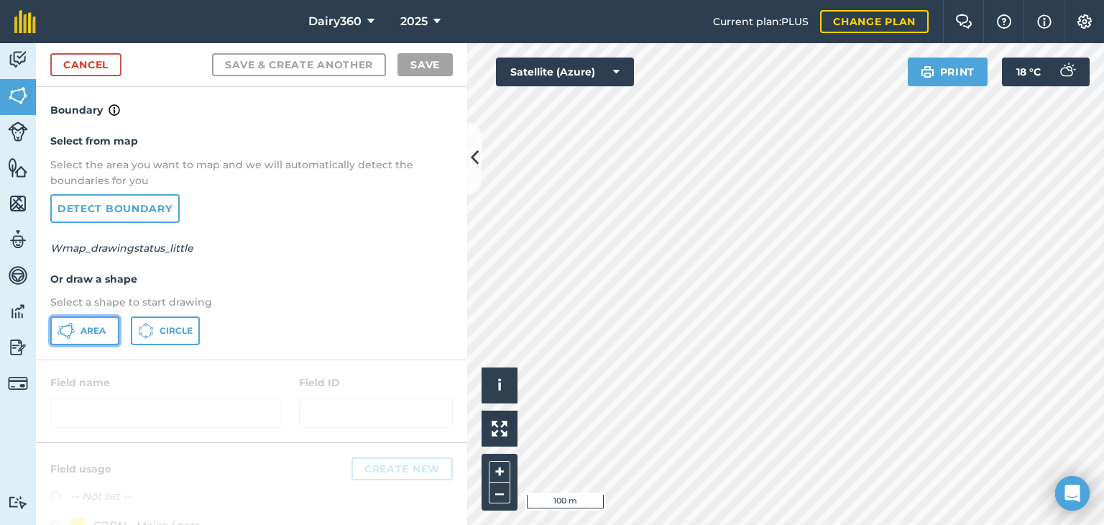
drag, startPoint x: 103, startPoint y: 325, endPoint x: 224, endPoint y: 296, distance: 124.1
click at [103, 326] on span "Area" at bounding box center [92, 330] width 25 height 11
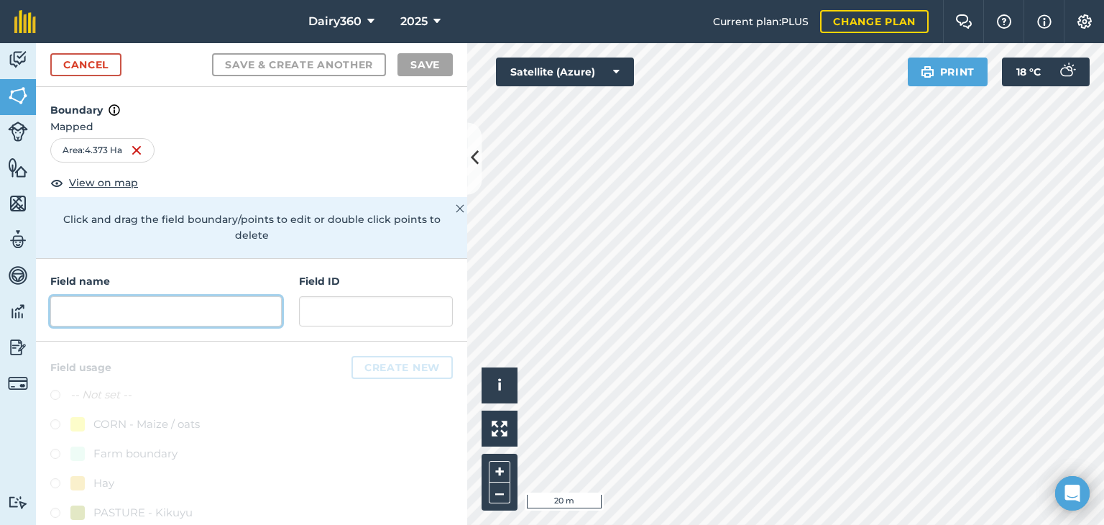
click at [147, 305] on input "text" at bounding box center [165, 311] width 231 height 30
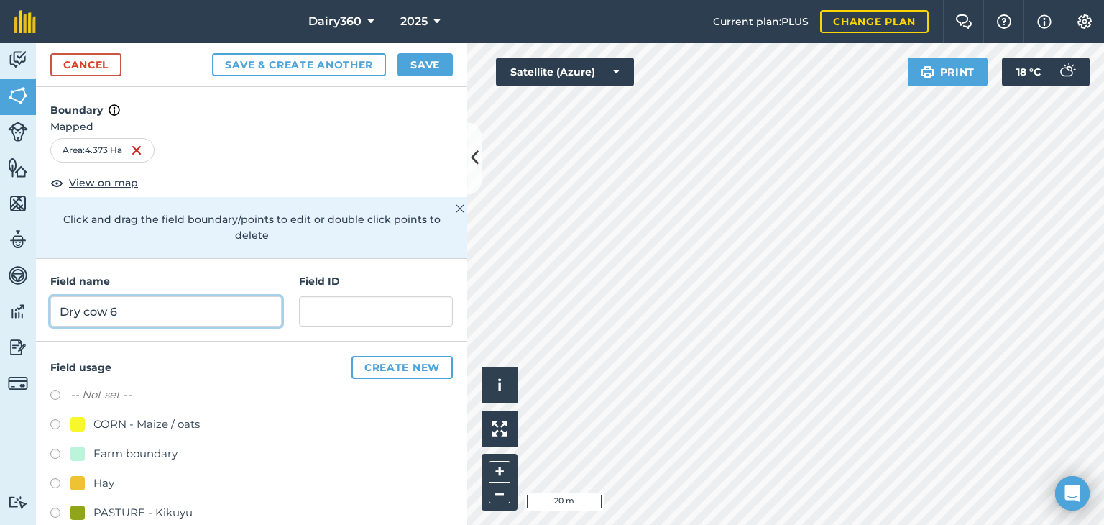
type input "Dry cow 6"
drag, startPoint x: 55, startPoint y: 507, endPoint x: 101, endPoint y: 488, distance: 49.6
click at [55, 507] on label at bounding box center [60, 514] width 20 height 14
radio input "true"
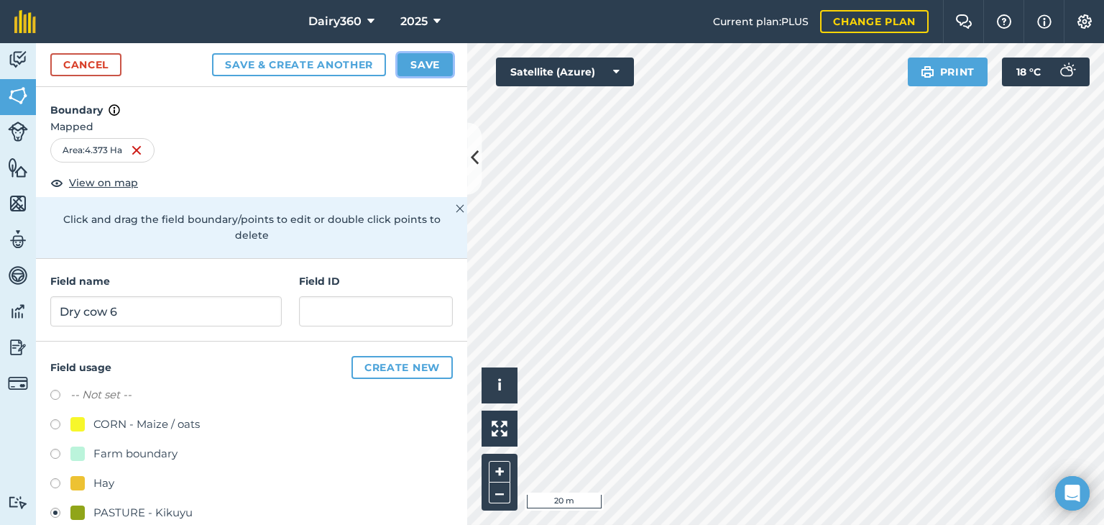
click at [423, 68] on button "Save" at bounding box center [424, 64] width 55 height 23
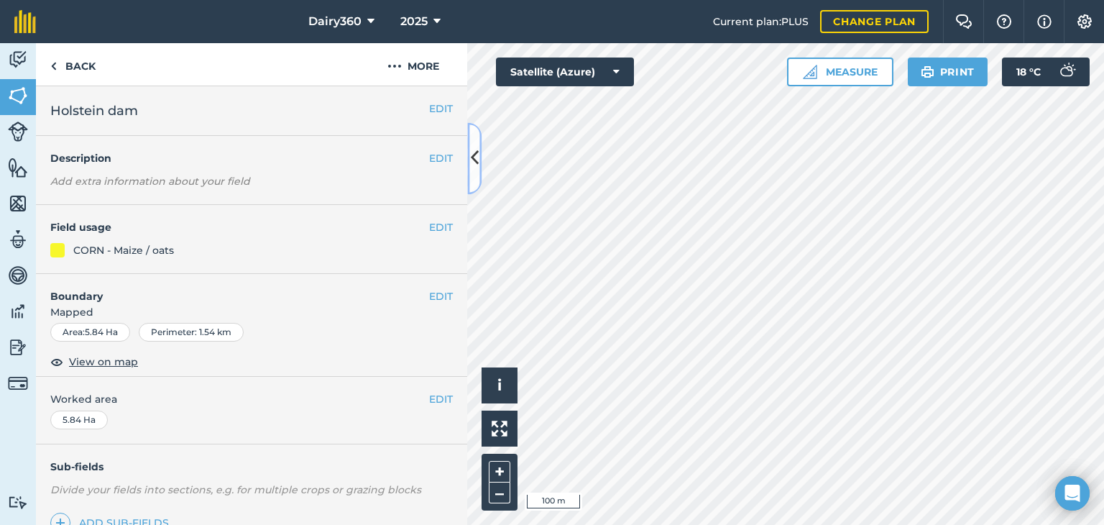
click at [477, 153] on icon at bounding box center [475, 158] width 8 height 25
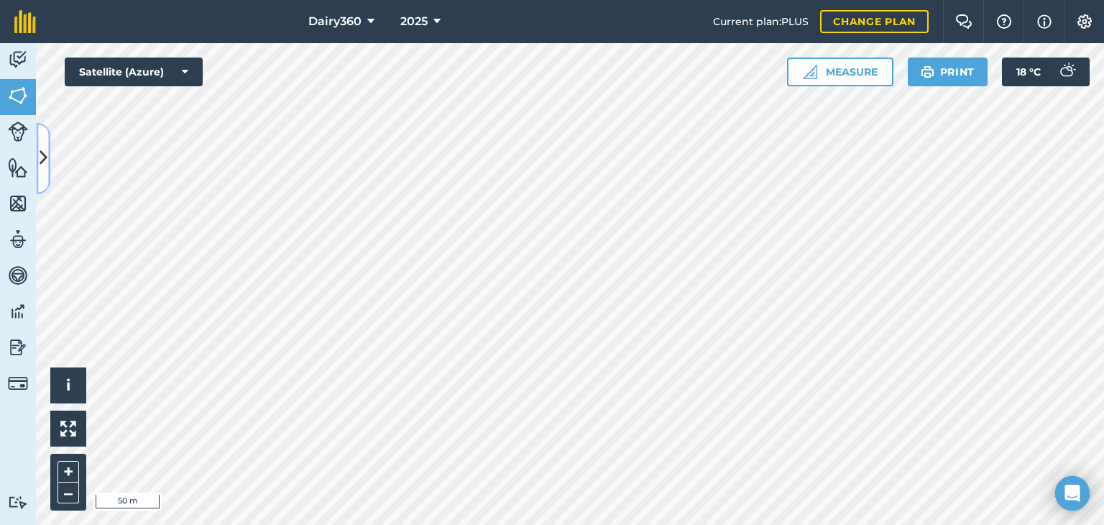
drag, startPoint x: 477, startPoint y: 153, endPoint x: 42, endPoint y: 157, distance: 434.1
click at [42, 157] on icon at bounding box center [44, 158] width 8 height 25
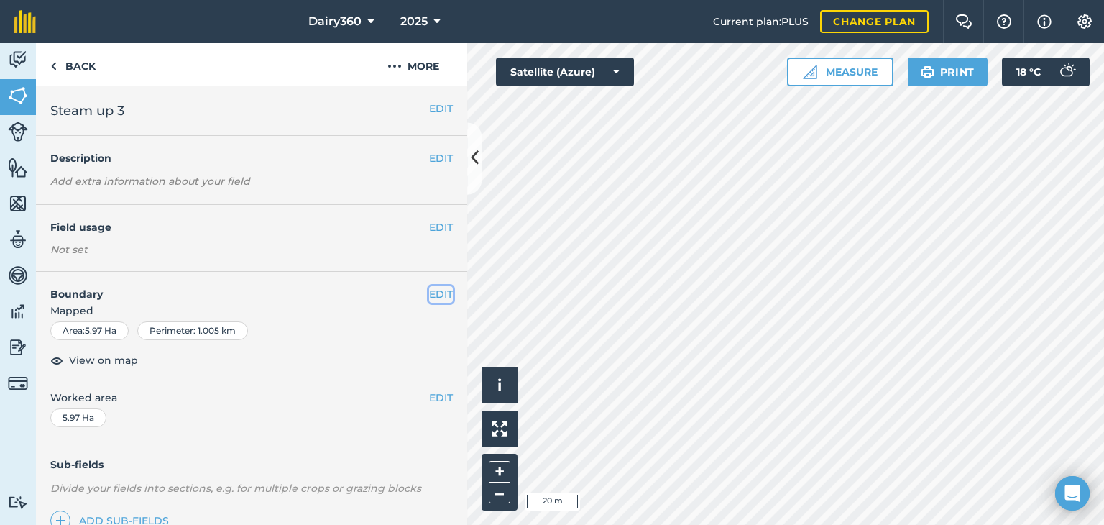
click at [429, 295] on button "EDIT" at bounding box center [441, 294] width 24 height 16
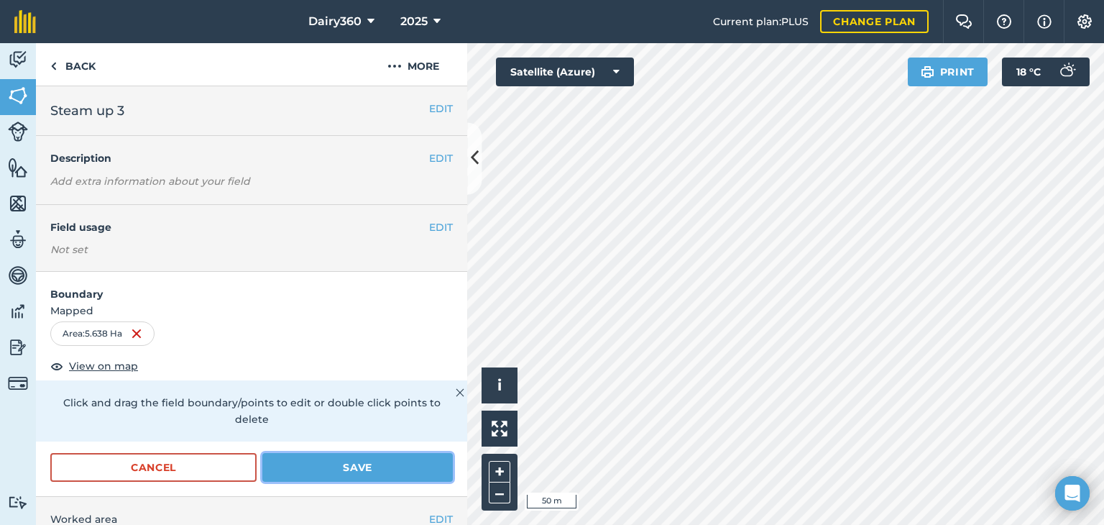
click at [282, 472] on button "Save" at bounding box center [357, 467] width 190 height 29
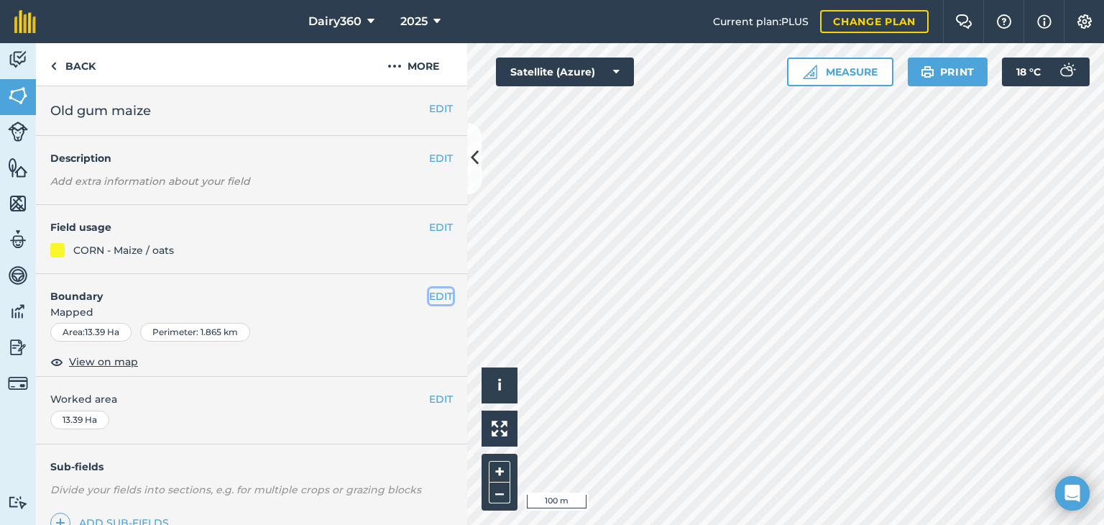
drag, startPoint x: 466, startPoint y: 257, endPoint x: 429, endPoint y: 295, distance: 53.4
click at [429, 295] on button "EDIT" at bounding box center [441, 296] width 24 height 16
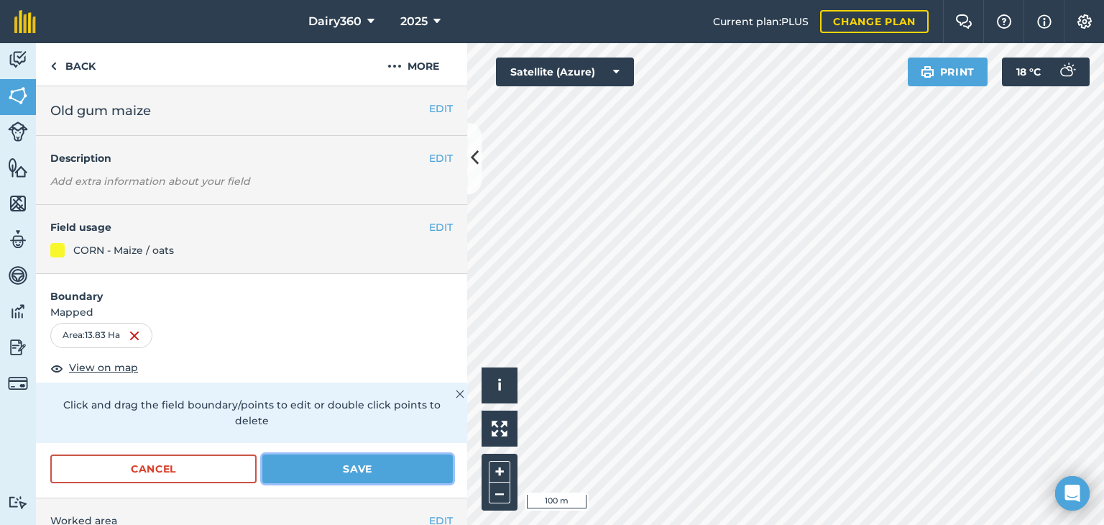
click at [336, 466] on button "Save" at bounding box center [357, 468] width 190 height 29
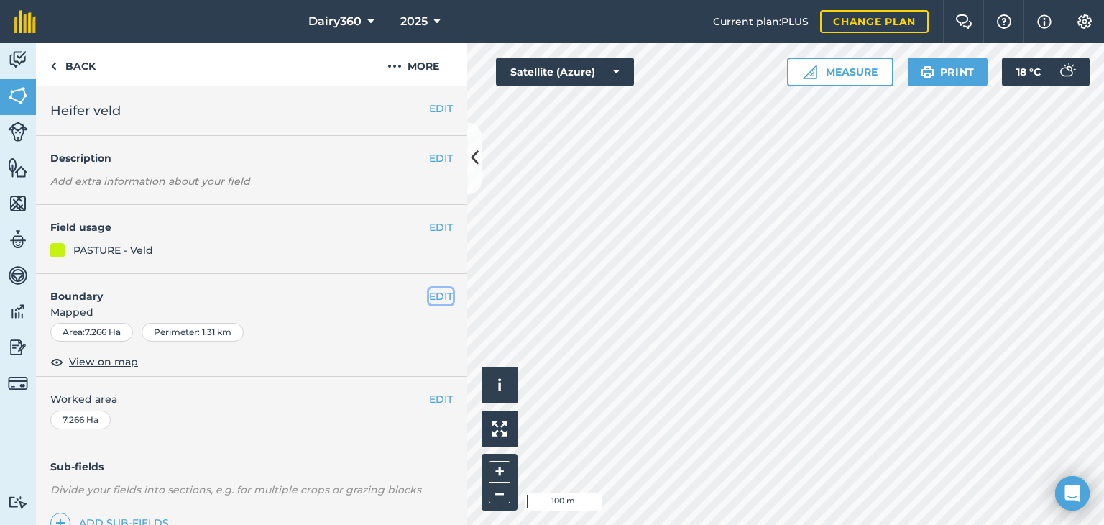
click at [430, 298] on button "EDIT" at bounding box center [441, 296] width 24 height 16
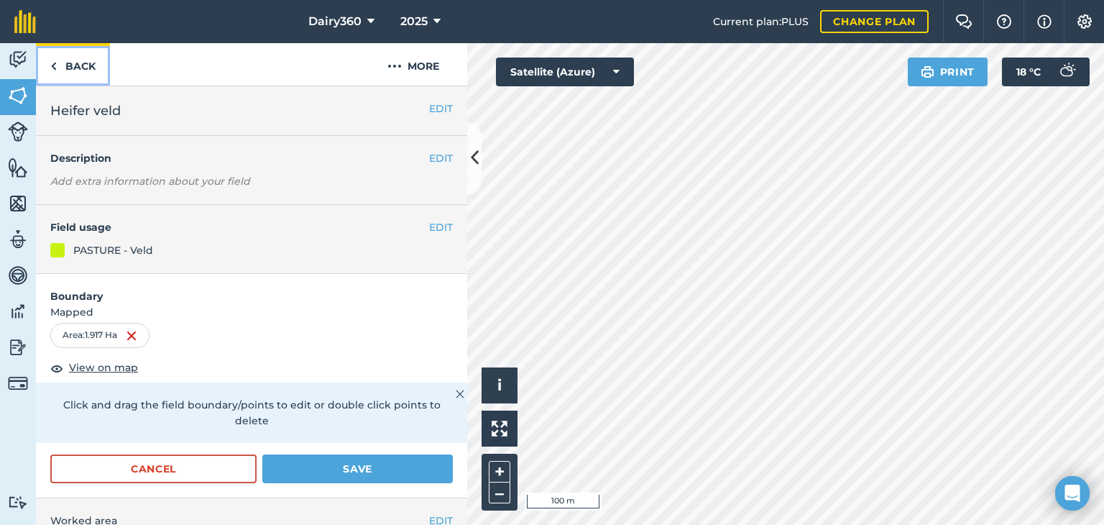
click at [54, 69] on img at bounding box center [53, 65] width 6 height 17
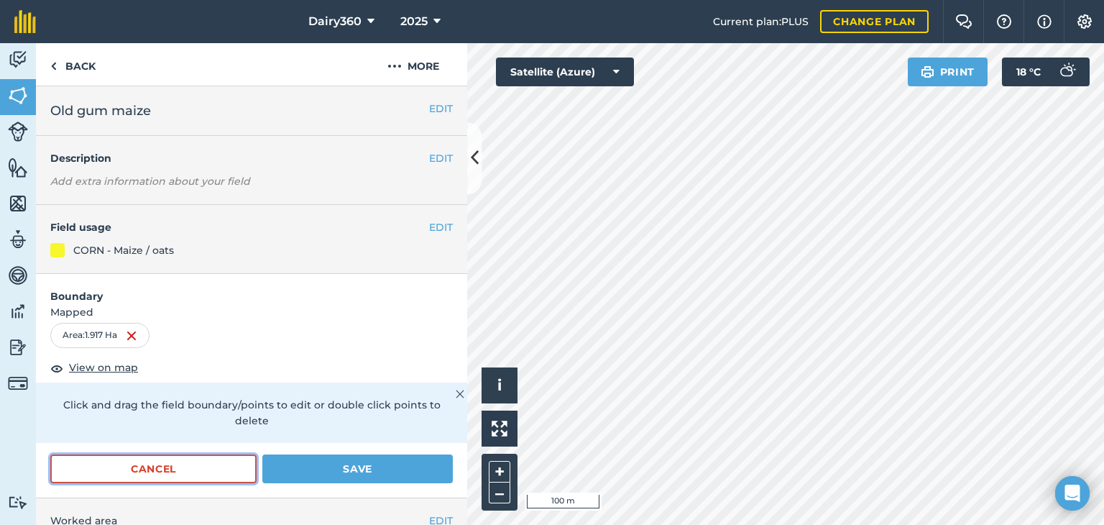
click at [170, 461] on button "Cancel" at bounding box center [153, 468] width 206 height 29
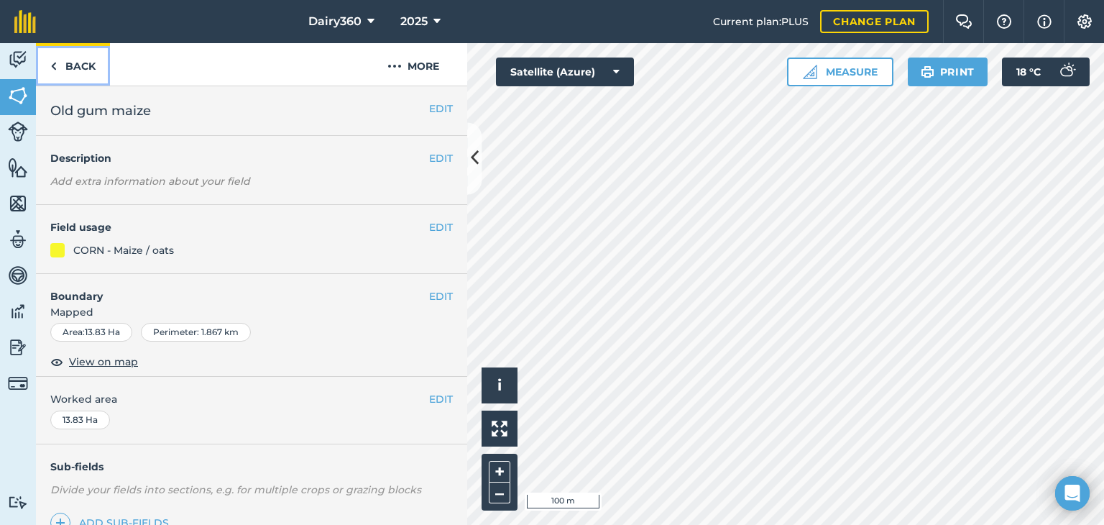
click at [57, 62] on link "Back" at bounding box center [73, 64] width 74 height 42
drag, startPoint x: 457, startPoint y: 178, endPoint x: 431, endPoint y: 297, distance: 121.5
click at [431, 297] on button "EDIT" at bounding box center [441, 296] width 24 height 16
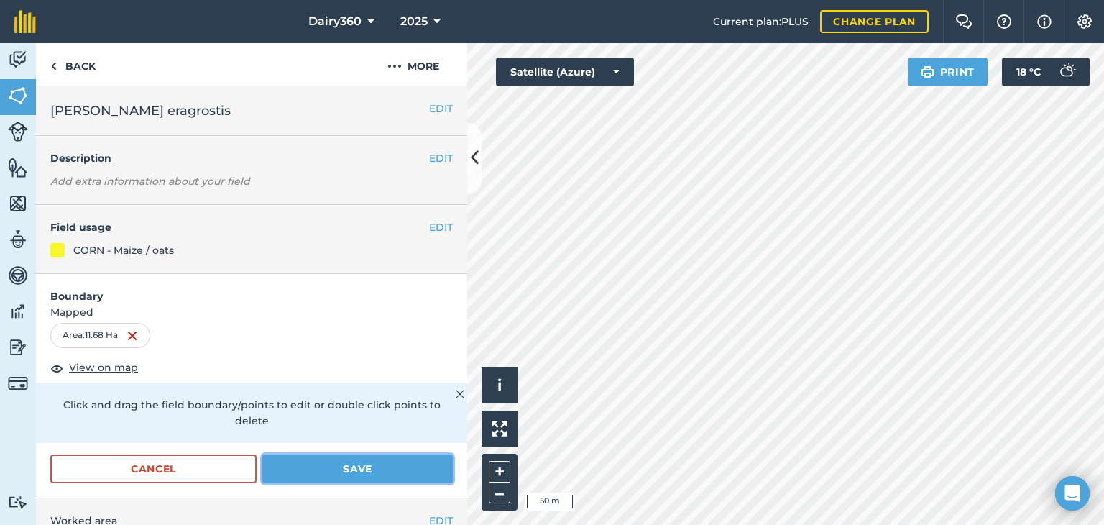
click at [382, 468] on button "Save" at bounding box center [357, 468] width 190 height 29
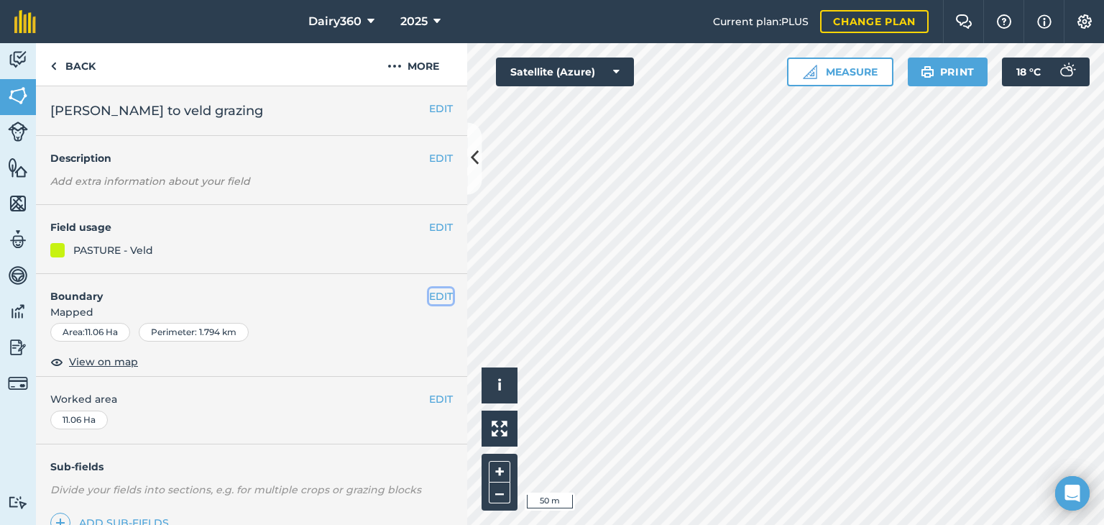
drag, startPoint x: 464, startPoint y: 308, endPoint x: 428, endPoint y: 294, distance: 38.7
click at [429, 294] on button "EDIT" at bounding box center [441, 296] width 24 height 16
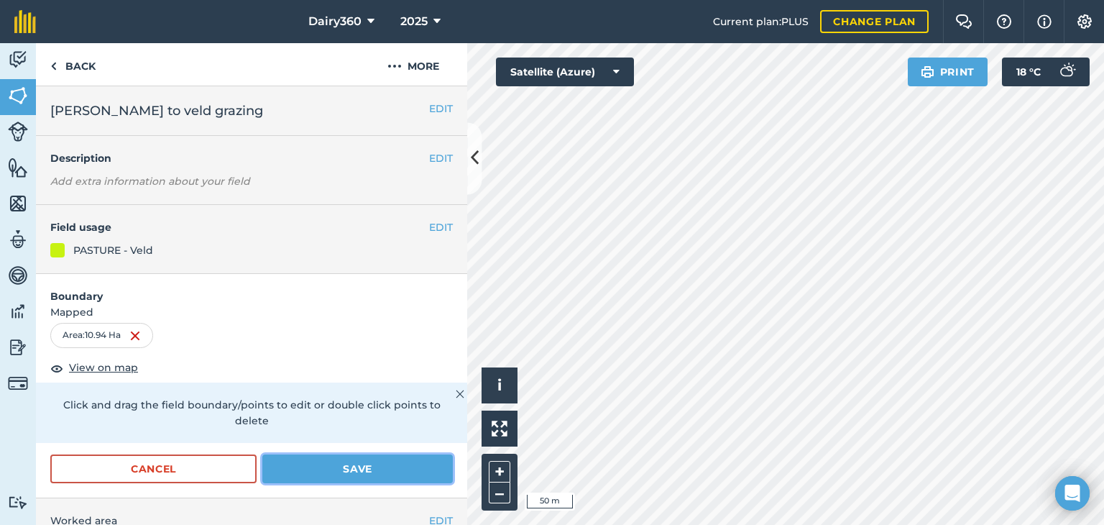
click at [345, 466] on button "Save" at bounding box center [357, 468] width 190 height 29
